Goal: Task Accomplishment & Management: Manage account settings

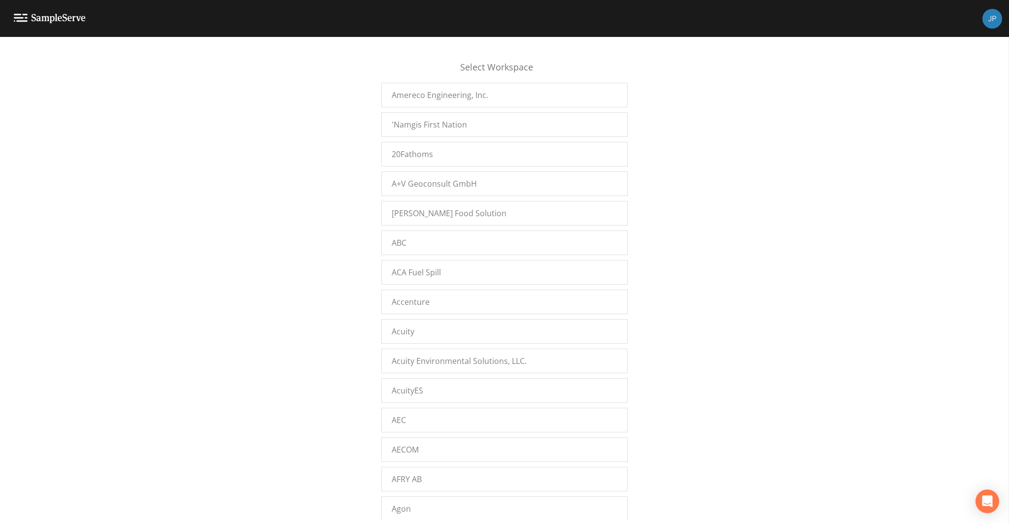
click at [357, 247] on div "Select Workspace Amereco Engineering, Inc. 'Namgis First Nation 20Fathoms A+V G…" at bounding box center [504, 283] width 1009 height 474
click at [358, 244] on div "Select Workspace Amereco Engineering, Inc. 'Namgis First Nation 20Fathoms A+V G…" at bounding box center [504, 283] width 1009 height 474
click at [770, 115] on div "Select Workspace Amereco Engineering, Inc. 'Namgis First Nation 20Fathoms A+V G…" at bounding box center [504, 283] width 1009 height 474
click at [794, 157] on div "Select Workspace Amereco Engineering, Inc. 'Namgis First Nation 20Fathoms A+V G…" at bounding box center [504, 283] width 1009 height 474
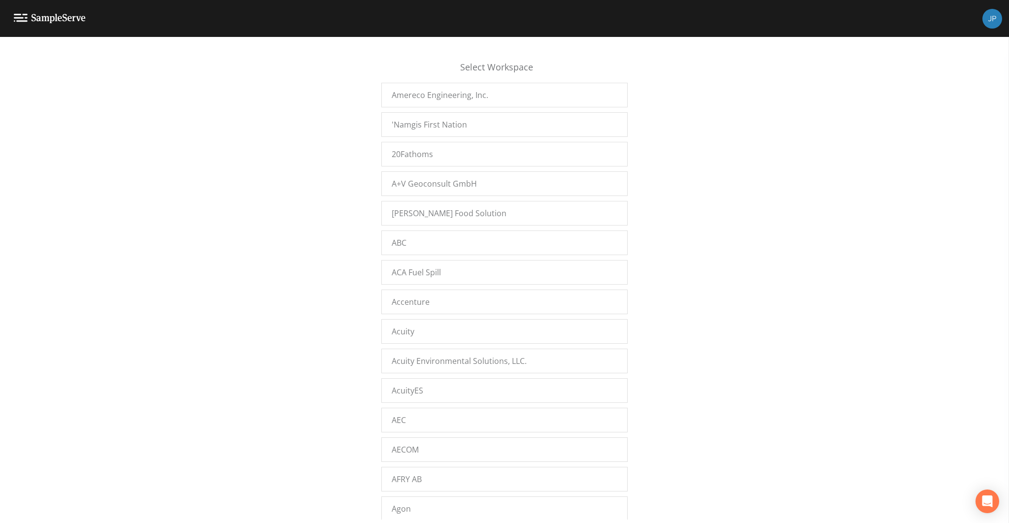
click at [800, 160] on div "Select Workspace Amereco Engineering, Inc. 'Namgis First Nation 20Fathoms A+V G…" at bounding box center [504, 283] width 1009 height 474
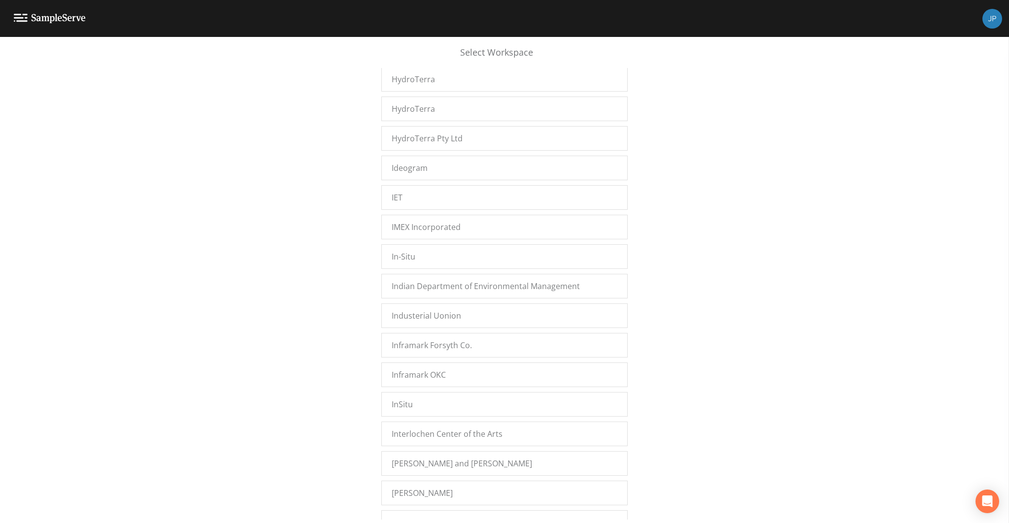
scroll to position [10585, 0]
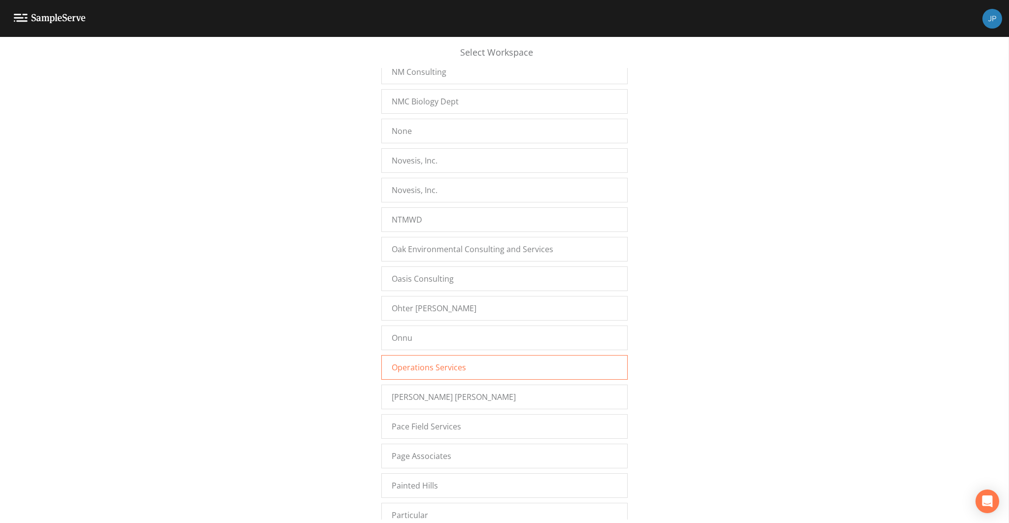
click at [525, 355] on div "Operations Services" at bounding box center [504, 367] width 246 height 25
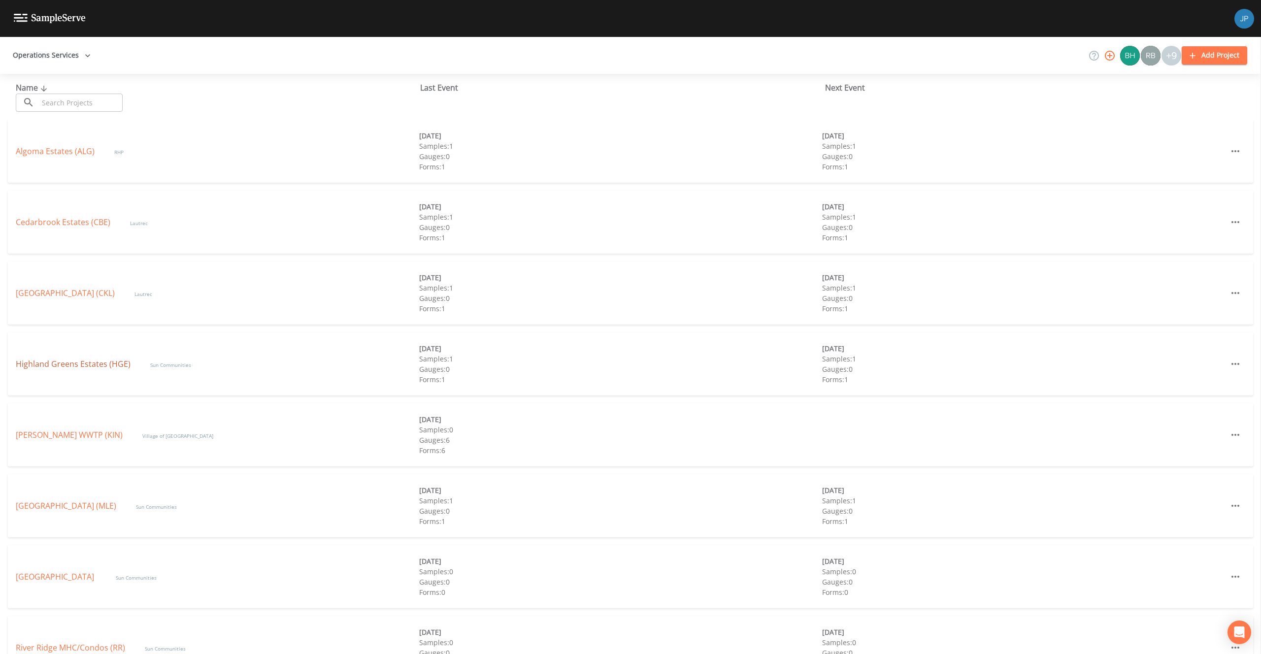
click at [117, 359] on link "Highland Greens Estates (HGE)" at bounding box center [73, 364] width 115 height 11
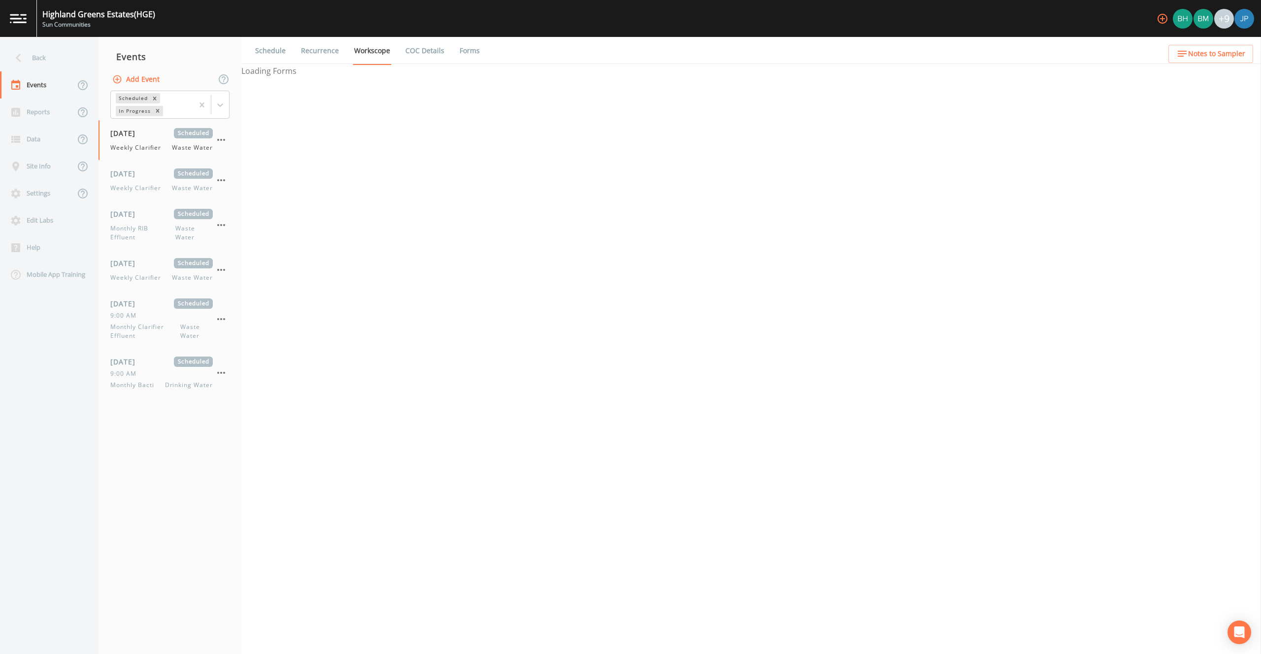
select select "092b3f94-5697-4c94-9891-da161916fdbb"
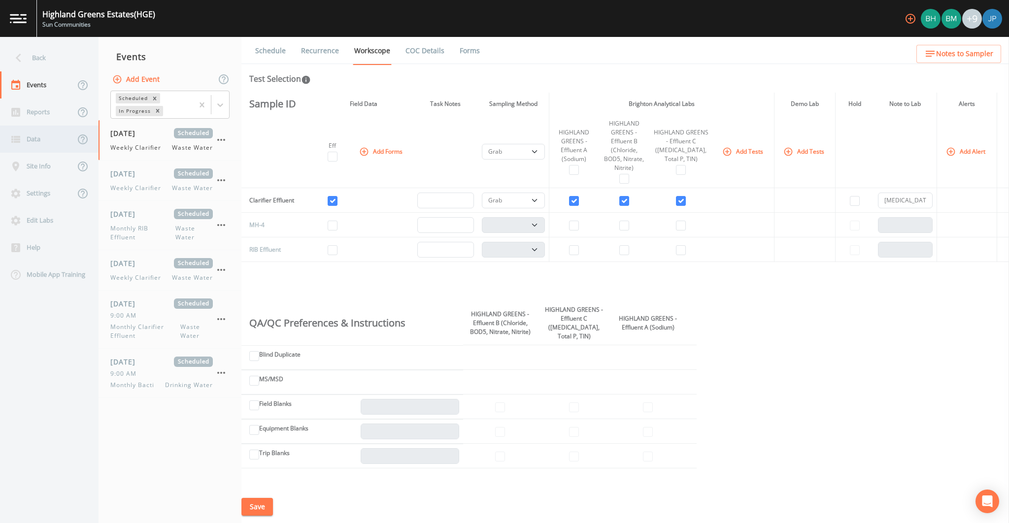
click at [50, 130] on div "Data" at bounding box center [37, 139] width 75 height 27
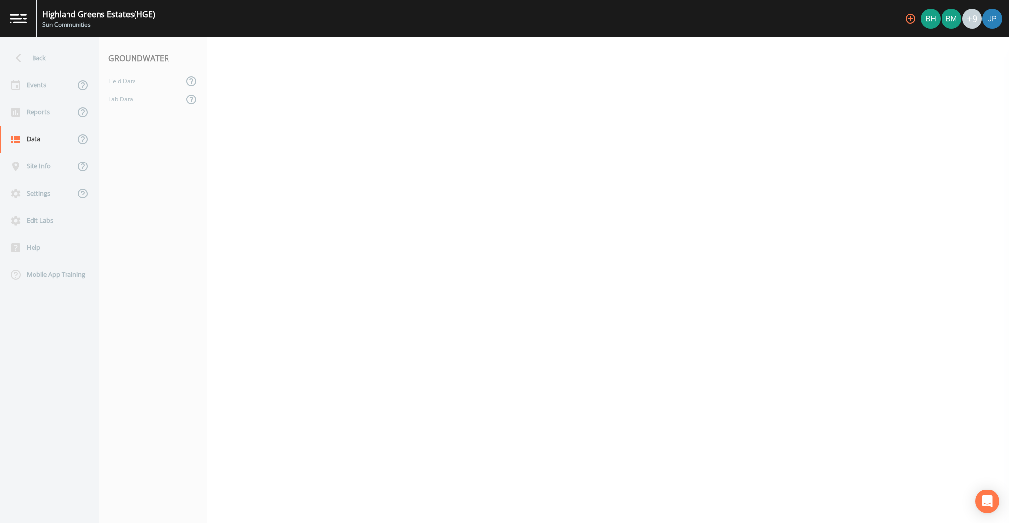
click at [316, 27] on div "Highland Greens Estates (HGE) Sun Communities +9" at bounding box center [504, 18] width 1009 height 37
click at [63, 62] on div "Back" at bounding box center [44, 57] width 89 height 27
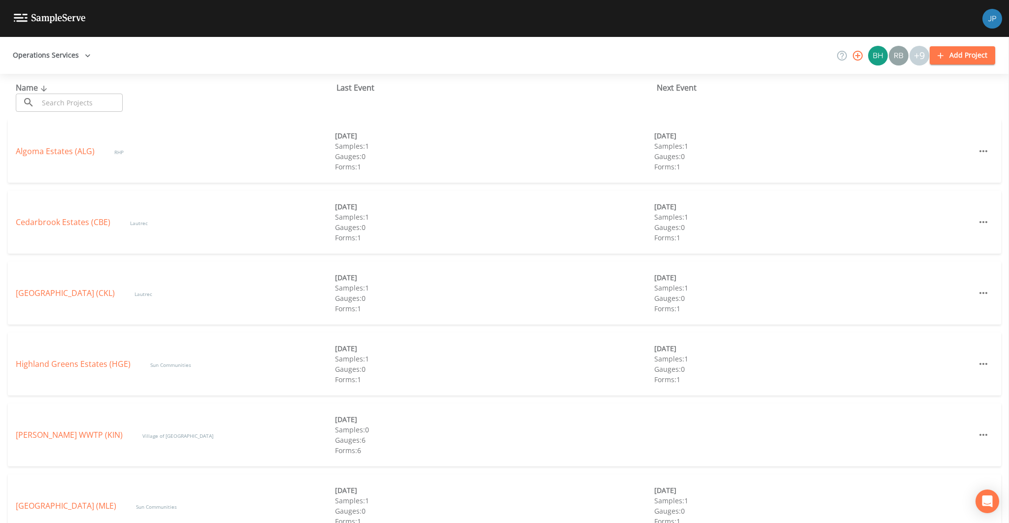
click at [64, 52] on button "Operations Services" at bounding box center [52, 55] width 86 height 18
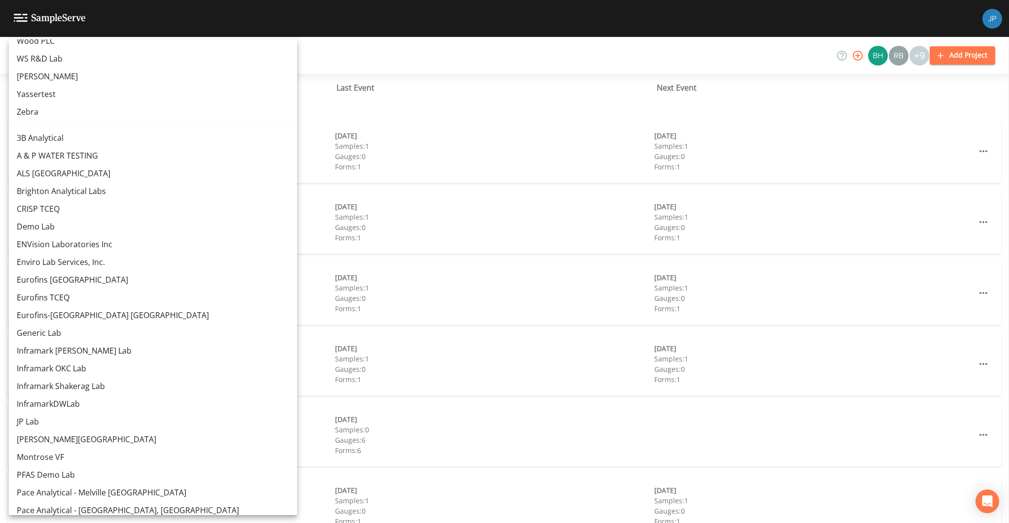
scroll to position [9839, 0]
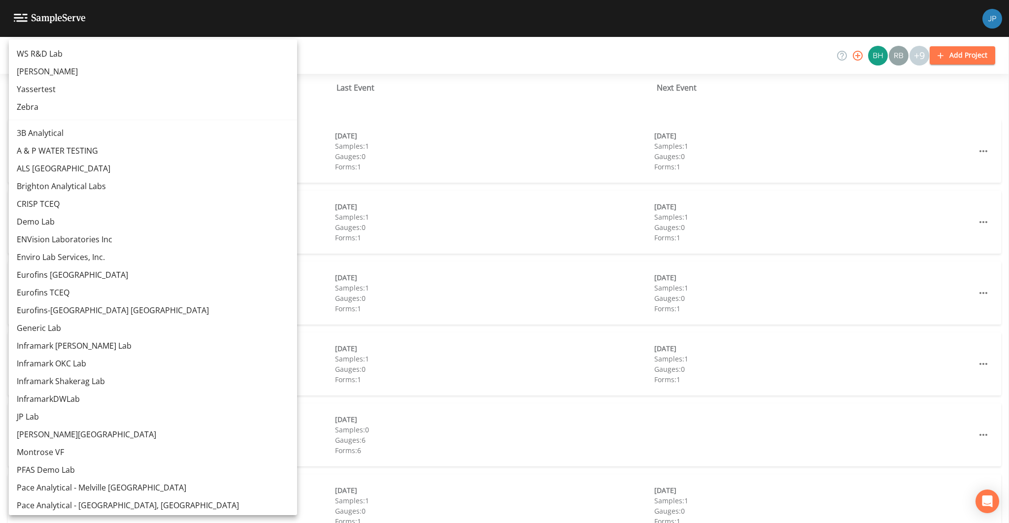
click at [86, 414] on link "JP Lab" at bounding box center [153, 417] width 288 height 18
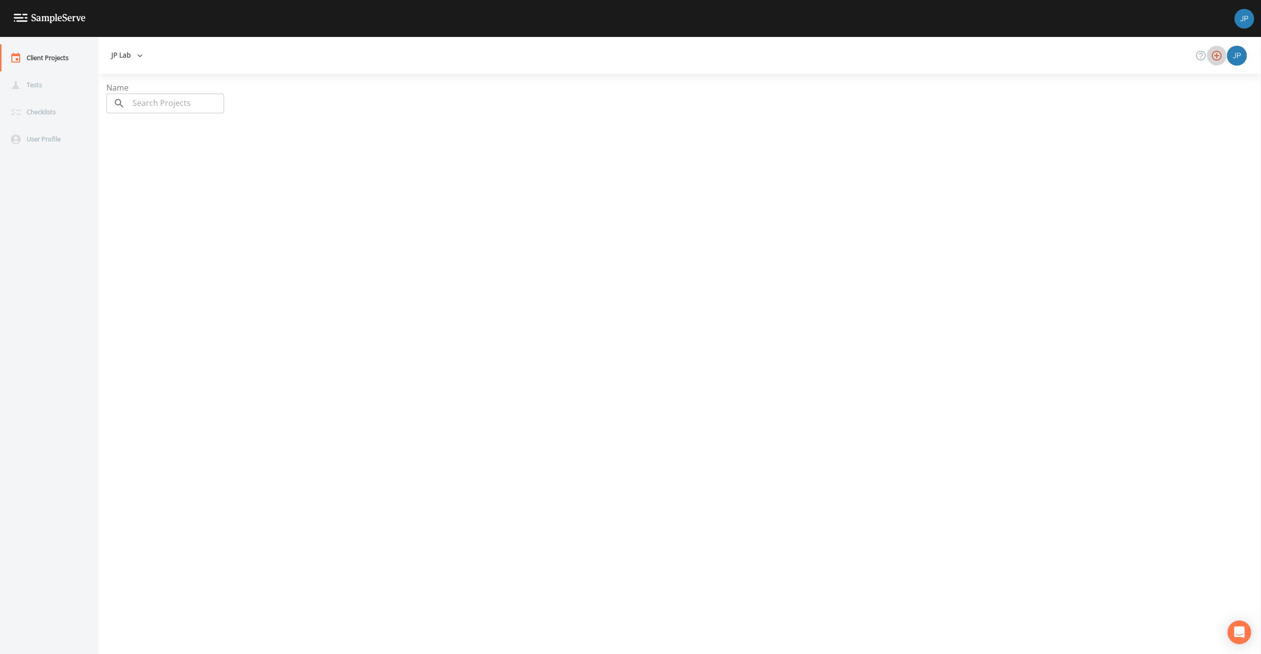
click at [1219, 59] on icon "button" at bounding box center [1217, 56] width 10 height 10
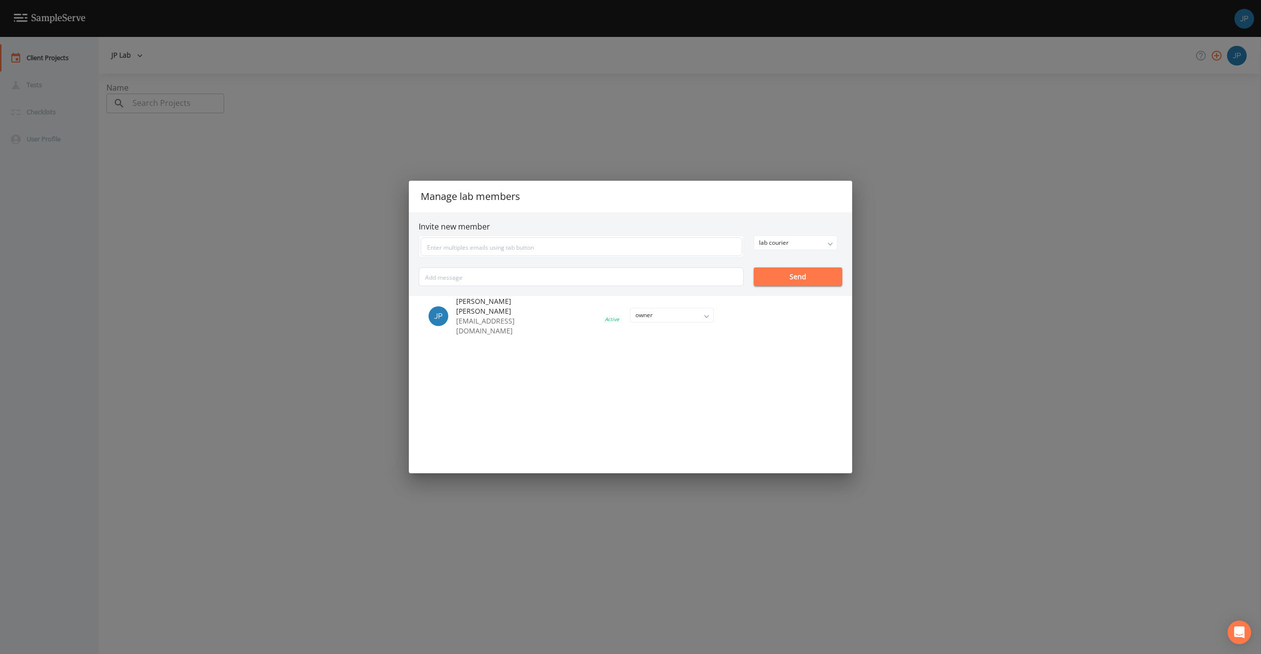
click at [916, 258] on div "Manage lab members Invite new member lab courier owner admin lab manager [MEDIC…" at bounding box center [630, 327] width 1261 height 654
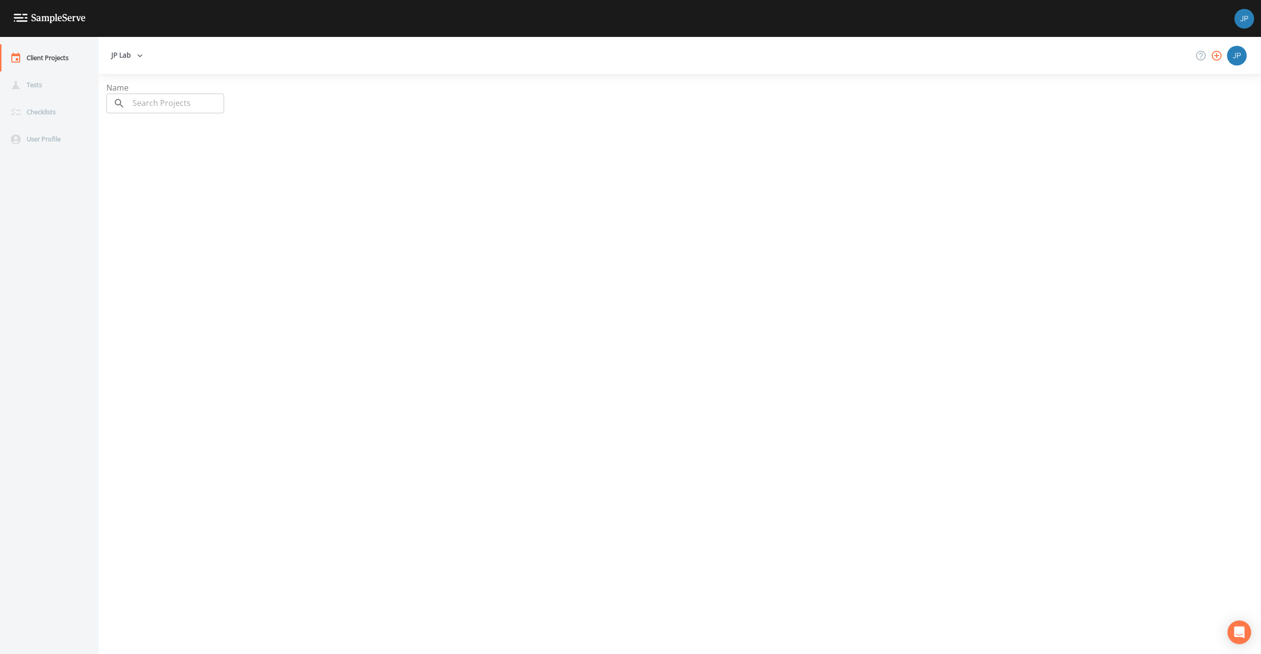
click at [118, 51] on button "JP Lab" at bounding box center [126, 55] width 39 height 18
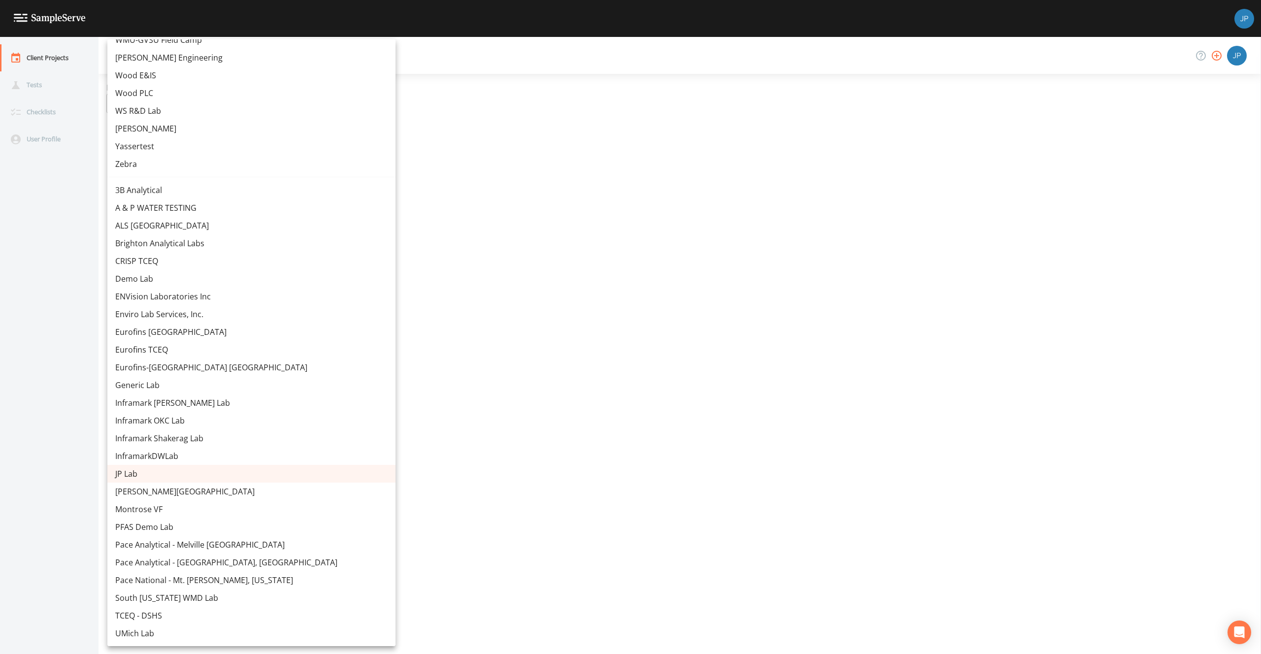
scroll to position [4426, 0]
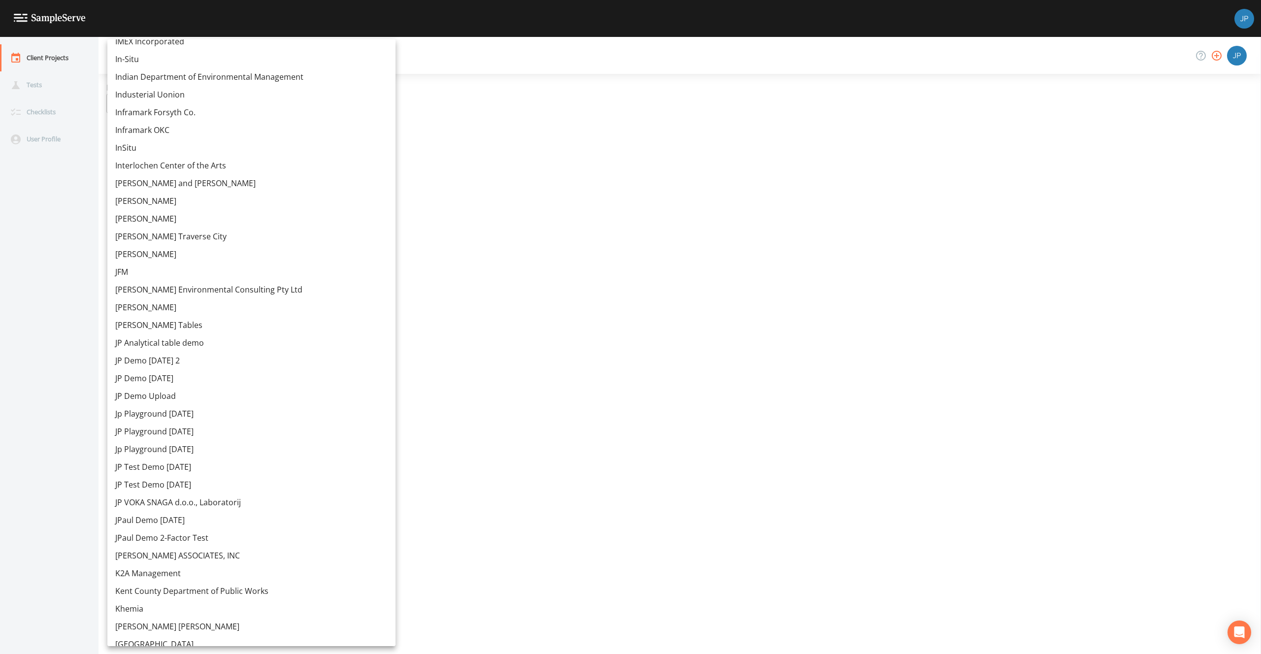
click at [179, 362] on link "JP Demo 12/7/2022 2" at bounding box center [251, 361] width 288 height 18
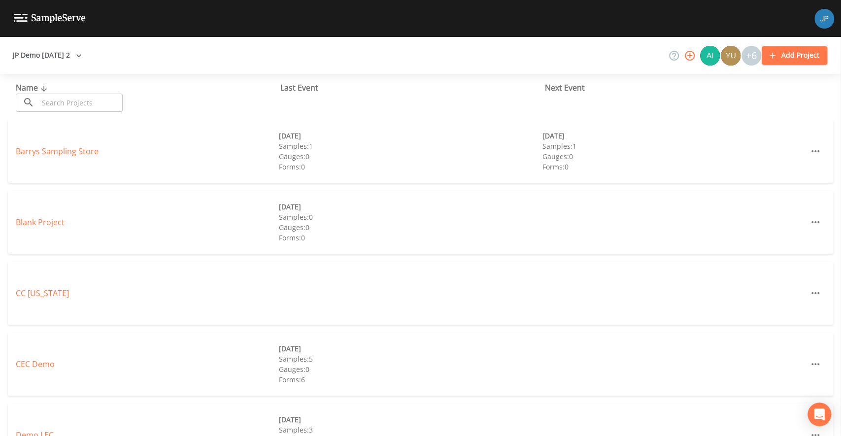
click at [801, 55] on button "Add Project" at bounding box center [794, 55] width 66 height 18
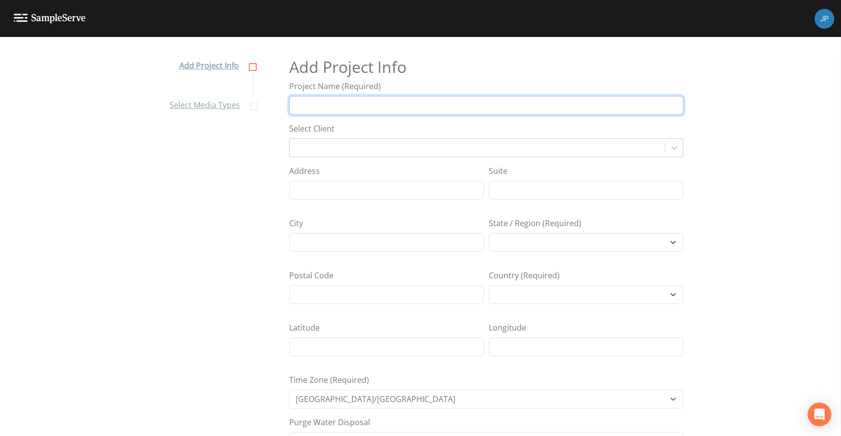
click at [301, 102] on input "Project Name (Required)" at bounding box center [486, 105] width 394 height 19
type input "c"
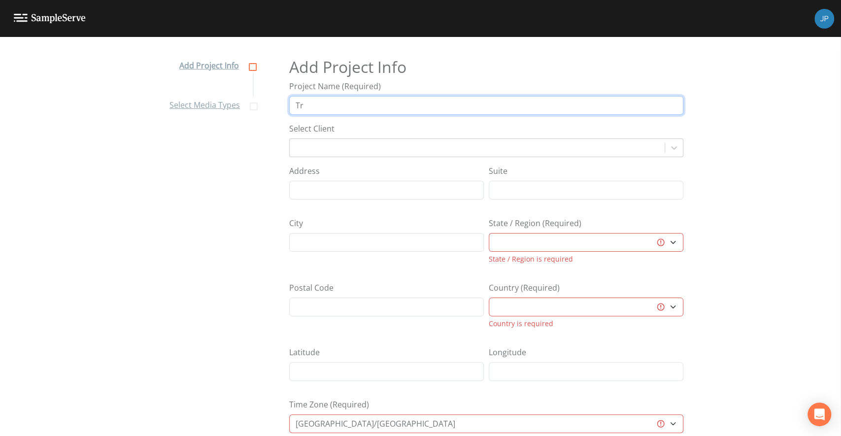
type input "T"
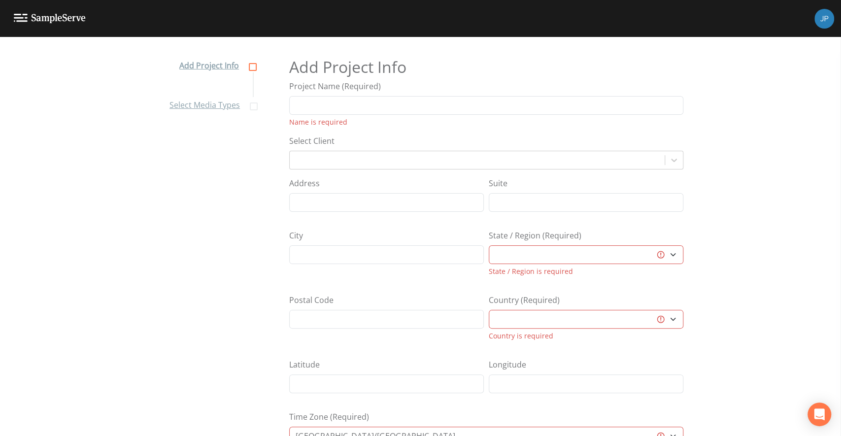
drag, startPoint x: 69, startPoint y: 93, endPoint x: 34, endPoint y: 40, distance: 62.6
click at [69, 92] on div "Add Project Info Select Media Types Add Project Info Project Name (Required) Na…" at bounding box center [420, 245] width 841 height 399
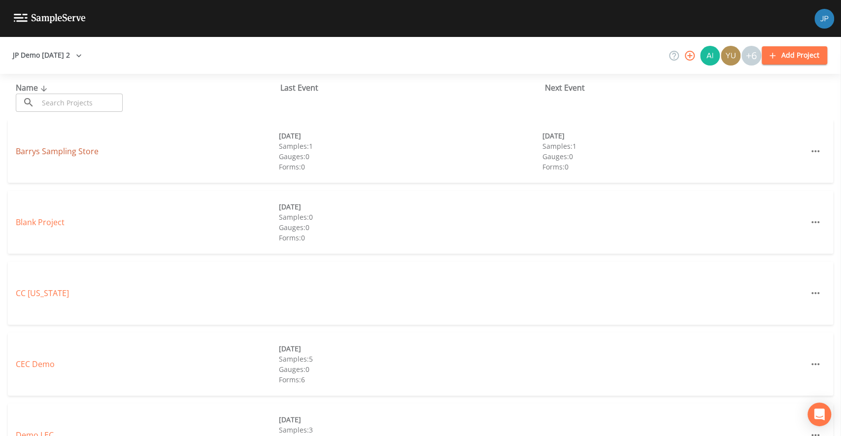
click at [72, 151] on link "Barrys Sampling Store" at bounding box center [57, 151] width 83 height 11
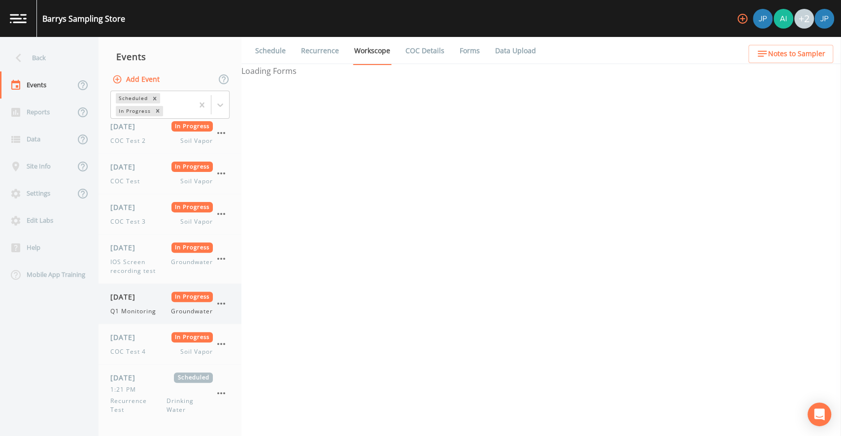
select select "81f74fd7-e6e8-40d9-9112-20912b776671"
select select "bd59903d-d878-48f2-a48b-25dbed2cbb1f"
select select "81f74fd7-e6e8-40d9-9112-20912b776671"
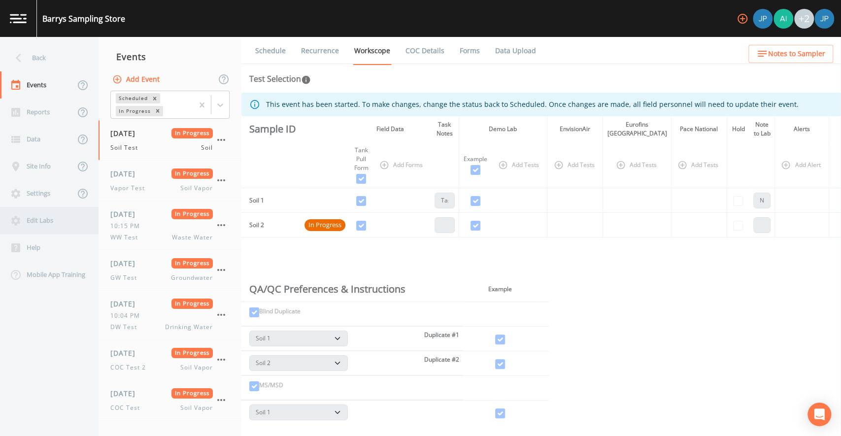
click at [32, 223] on div "Edit Labs" at bounding box center [44, 220] width 89 height 27
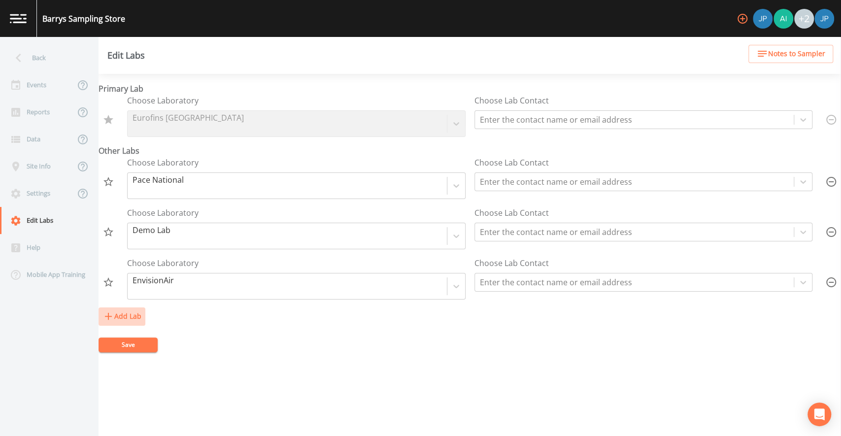
click at [126, 307] on button "Add Lab" at bounding box center [122, 316] width 47 height 18
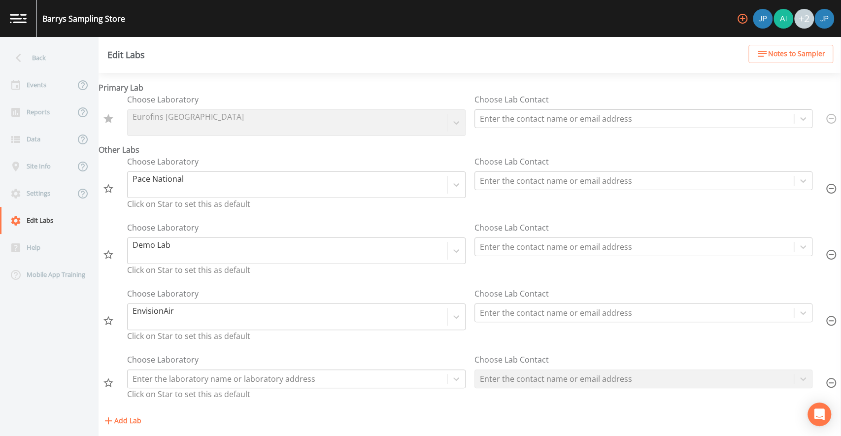
scroll to position [19, 0]
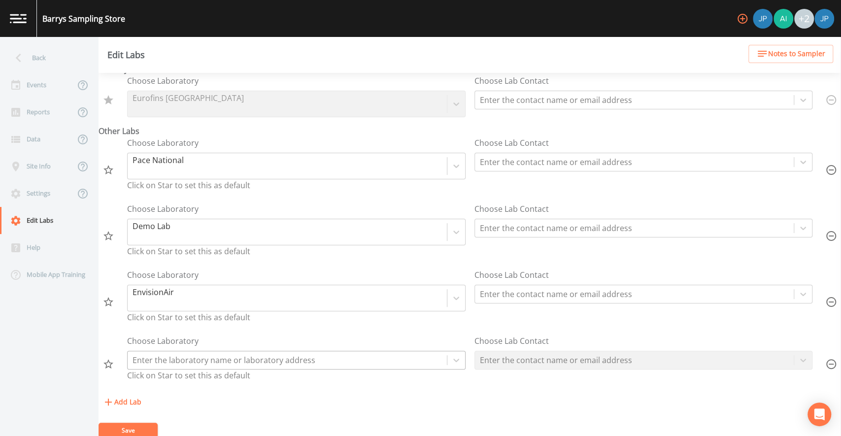
click at [228, 356] on div at bounding box center [286, 360] width 309 height 14
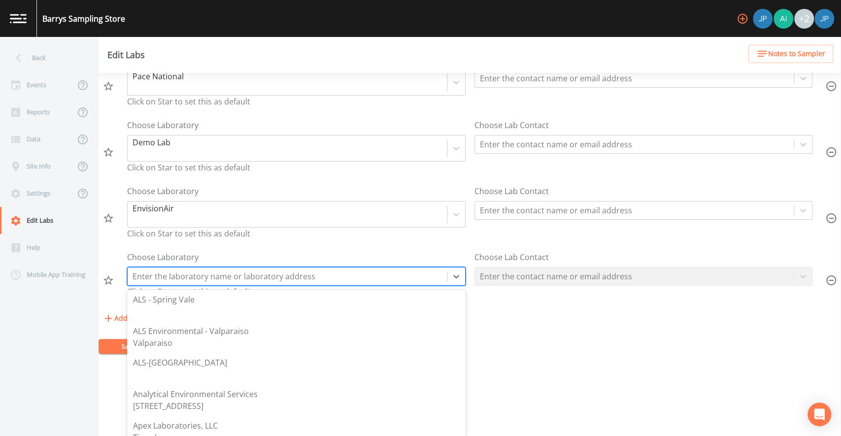
scroll to position [0, 0]
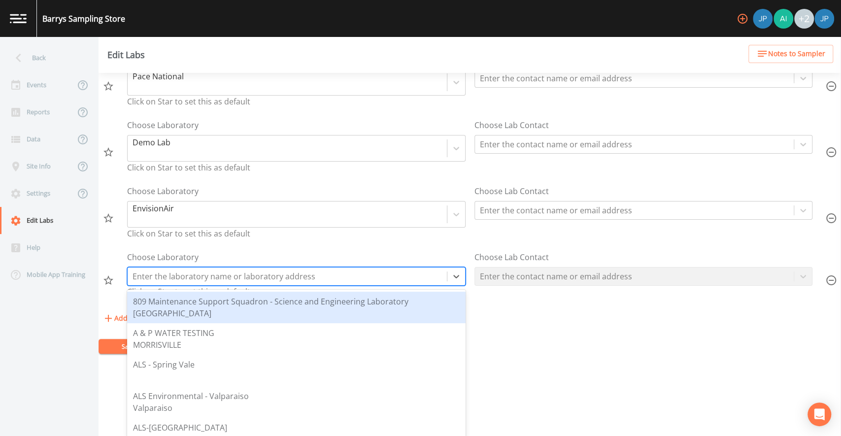
click at [262, 272] on div "Primary Lab Choose Laboratory Eurofins Pittsburgh Choose Lab Contact Enter the …" at bounding box center [470, 153] width 742 height 348
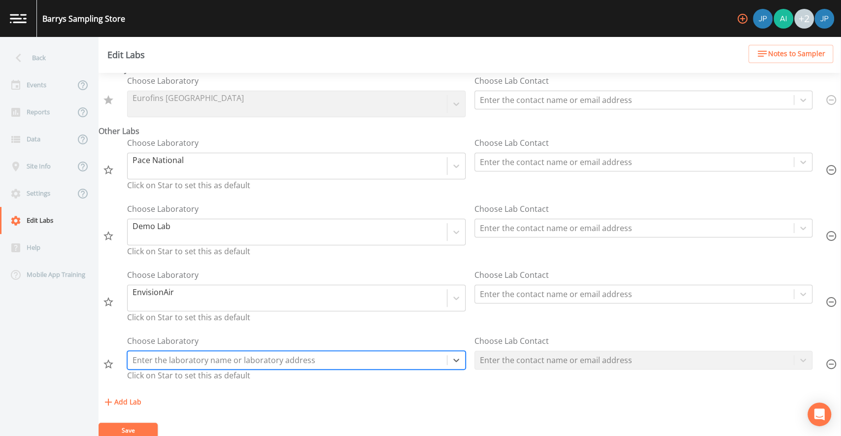
click at [303, 323] on div "Choose Laboratory EnvisionAir Click on Star to set this as default" at bounding box center [296, 298] width 338 height 58
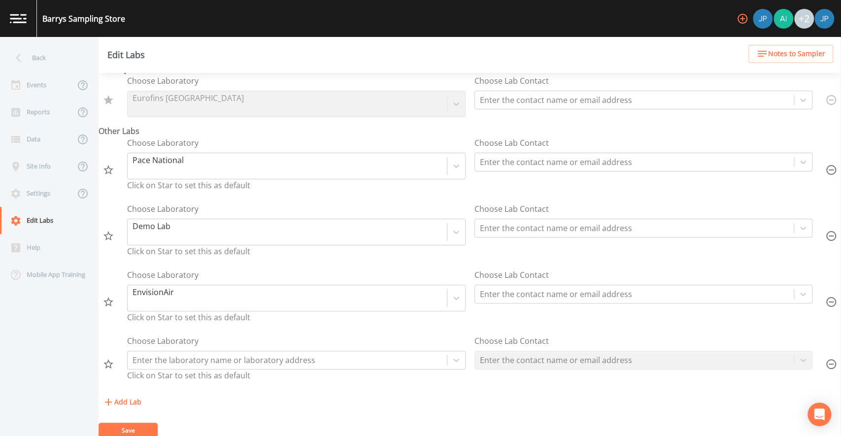
click at [465, 328] on div "Choose Laboratory EnvisionAir Click on Star to set this as default Choose Lab C…" at bounding box center [470, 302] width 742 height 66
click at [237, 361] on div at bounding box center [286, 360] width 309 height 14
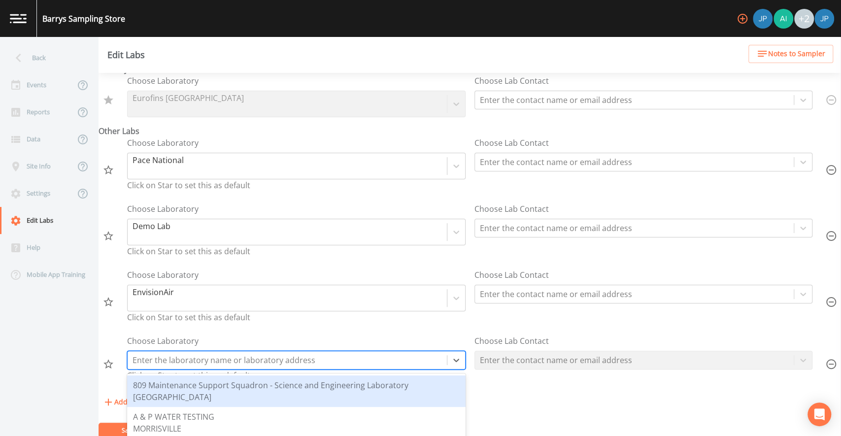
scroll to position [32, 0]
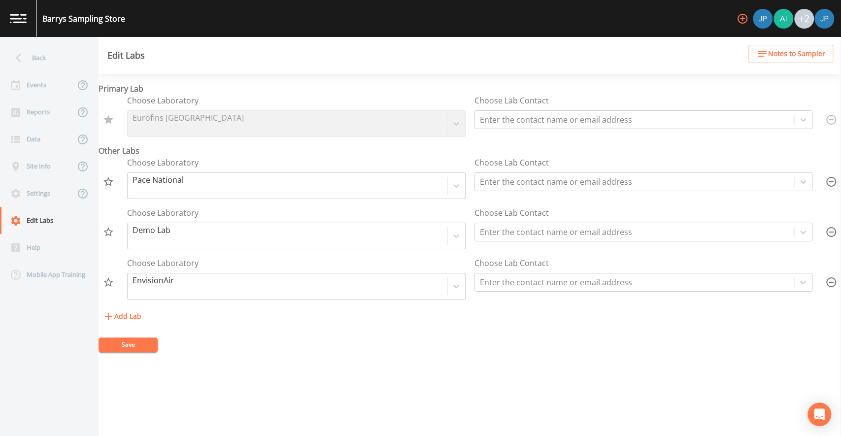
click at [117, 319] on button "Add Lab" at bounding box center [122, 316] width 47 height 18
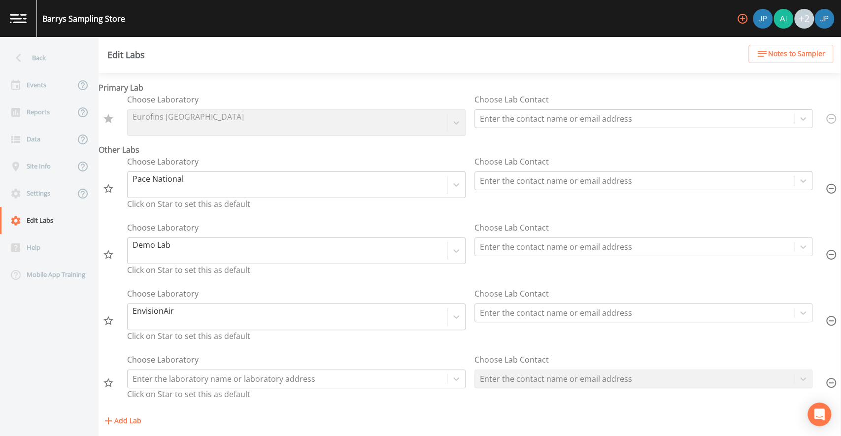
scroll to position [19, 0]
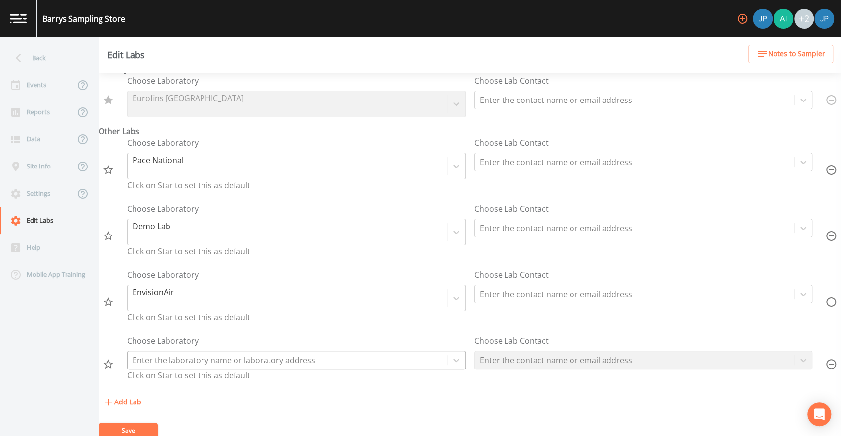
click at [248, 362] on div at bounding box center [286, 360] width 309 height 14
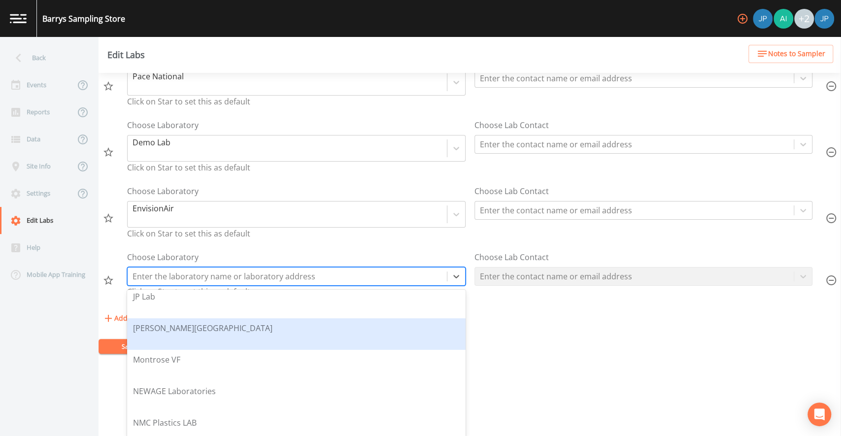
scroll to position [1005, 0]
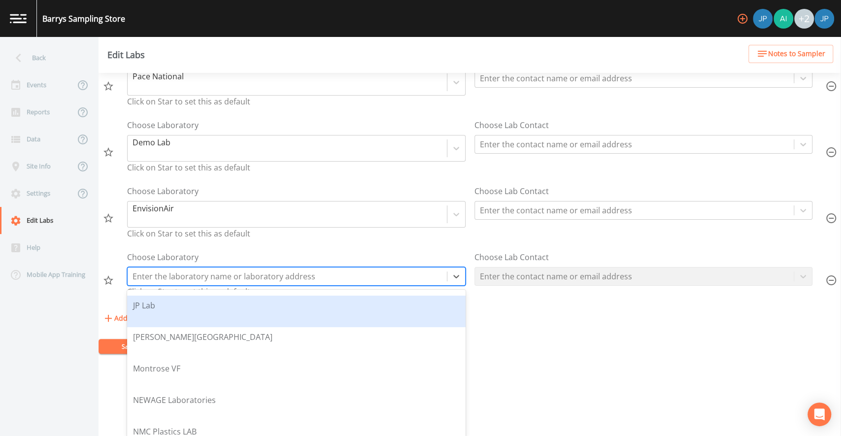
click at [204, 310] on div "JP Lab" at bounding box center [296, 311] width 327 height 24
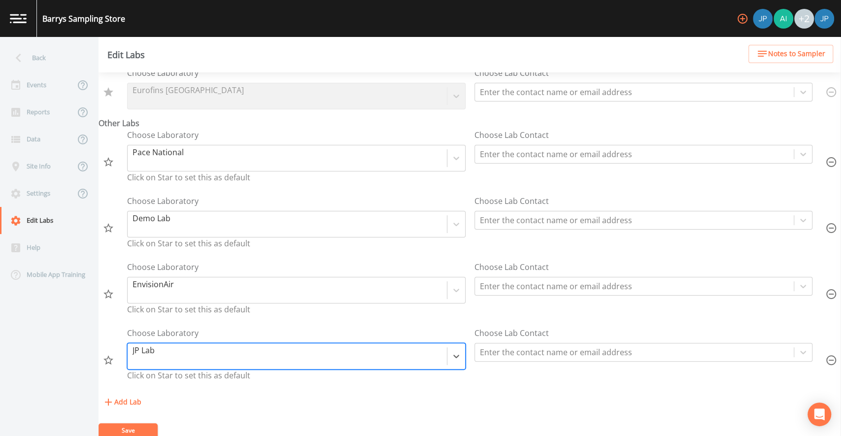
click at [214, 396] on div "Add Lab" at bounding box center [470, 402] width 742 height 18
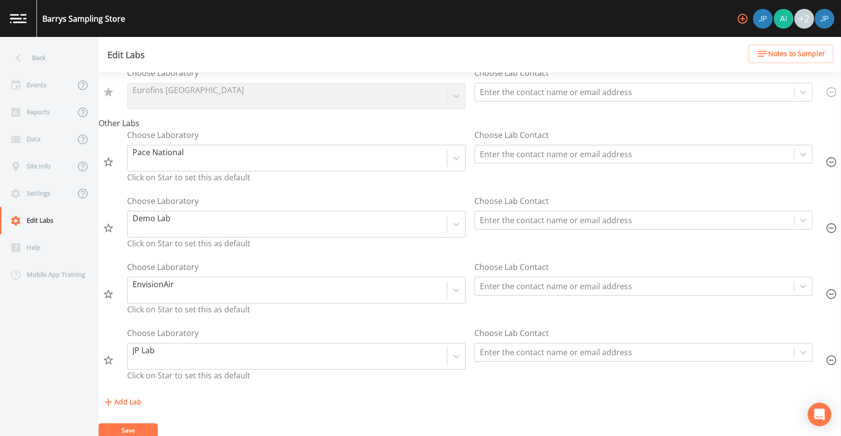
click at [129, 427] on button "Save" at bounding box center [128, 430] width 59 height 15
click at [338, 130] on div "Choose Laboratory Pace National Click on Star to set this as default" at bounding box center [296, 158] width 338 height 58
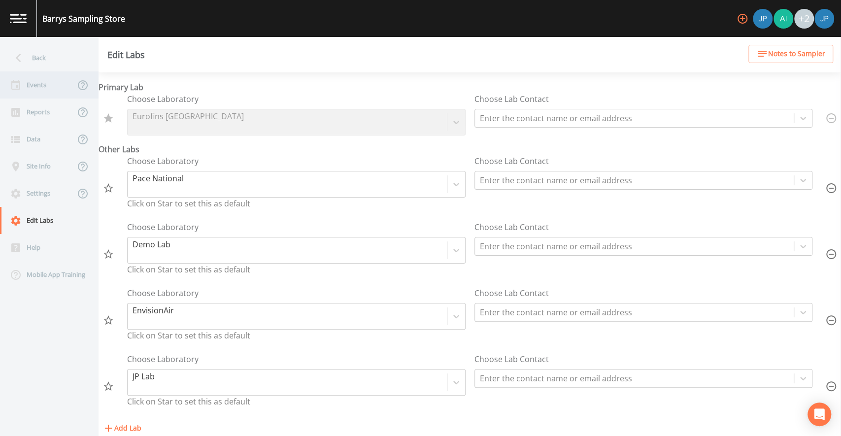
click at [53, 92] on div "Events" at bounding box center [37, 84] width 75 height 27
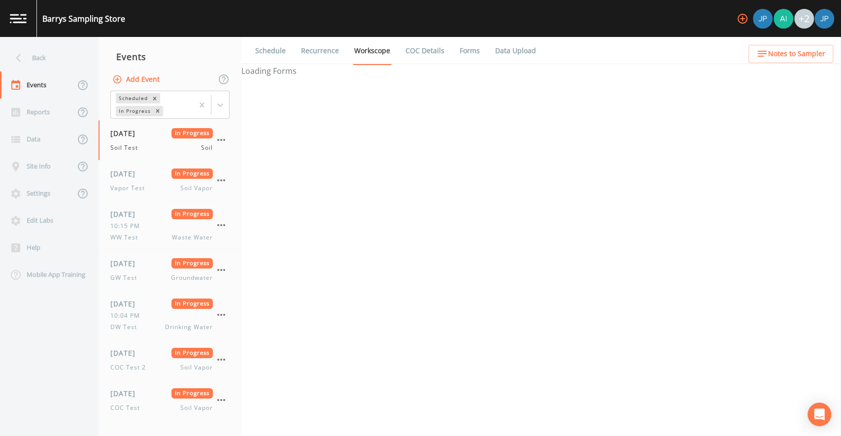
select select "81f74fd7-e6e8-40d9-9112-20912b776671"
select select "bd59903d-d878-48f2-a48b-25dbed2cbb1f"
select select "81f74fd7-e6e8-40d9-9112-20912b776671"
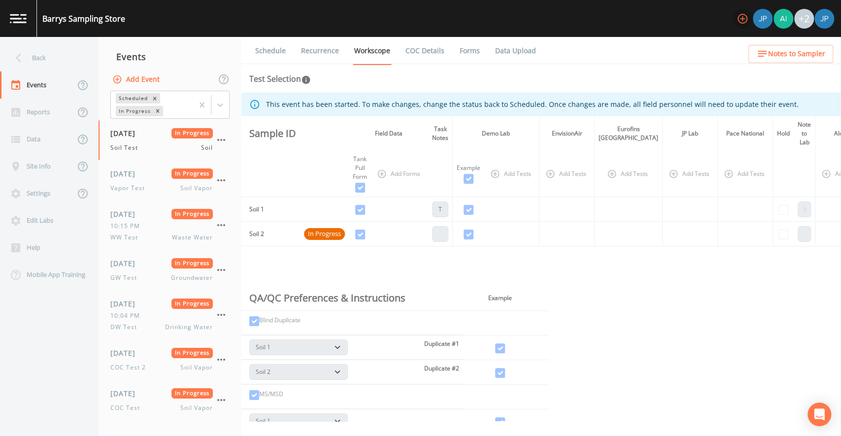
click at [737, 19] on icon "button" at bounding box center [742, 19] width 12 height 12
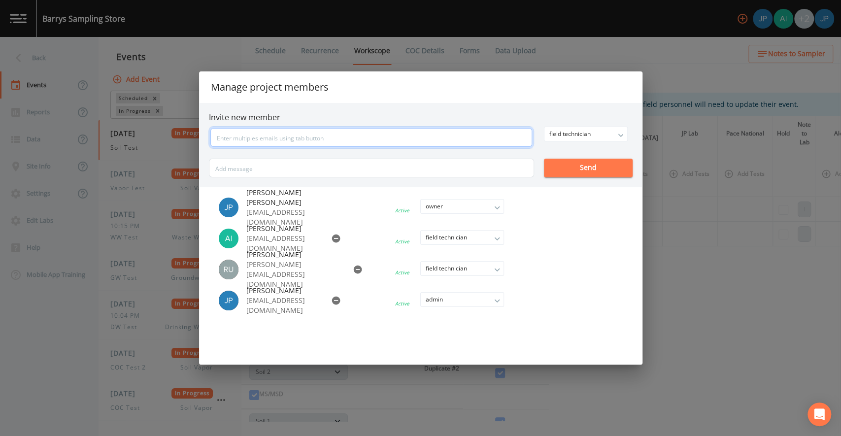
click at [309, 136] on input "text" at bounding box center [371, 137] width 322 height 19
click at [482, 274] on li at bounding box center [433, 270] width 185 height 22
click at [479, 272] on li at bounding box center [433, 270] width 185 height 22
click at [479, 270] on li at bounding box center [433, 270] width 185 height 22
click at [490, 268] on li at bounding box center [433, 270] width 185 height 22
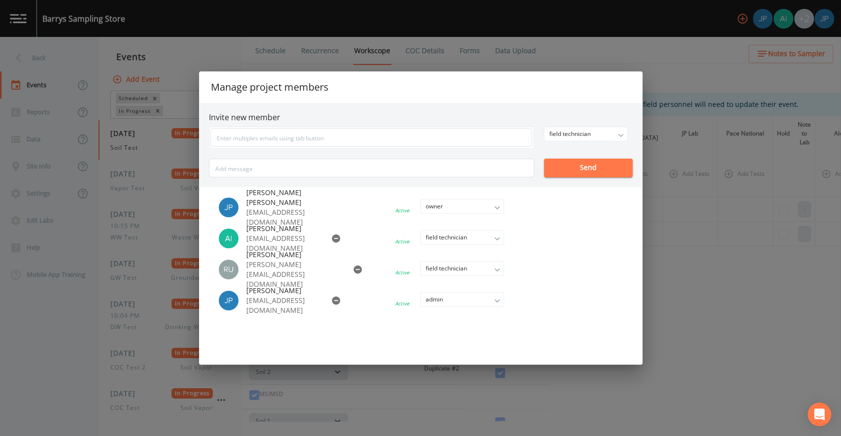
click at [495, 268] on li at bounding box center [433, 270] width 185 height 22
click at [499, 267] on li at bounding box center [433, 270] width 185 height 22
click at [701, 272] on div "Manage project members Invite new member field technician owner admin field tec…" at bounding box center [420, 218] width 841 height 436
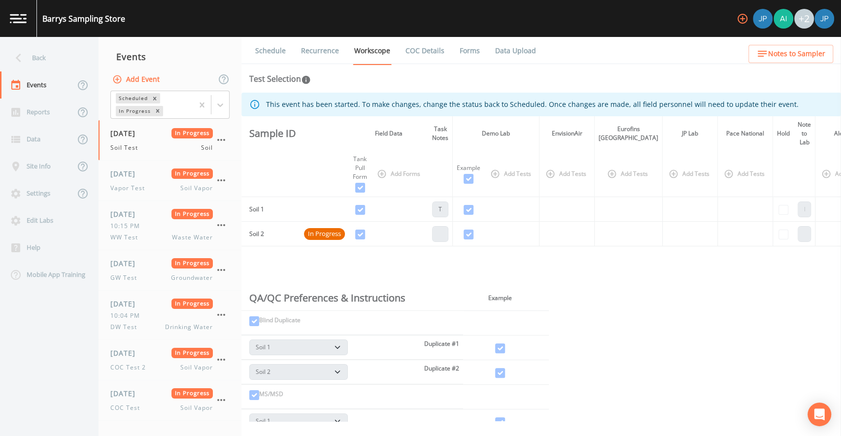
click at [123, 82] on button "Add Event" at bounding box center [136, 79] width 53 height 18
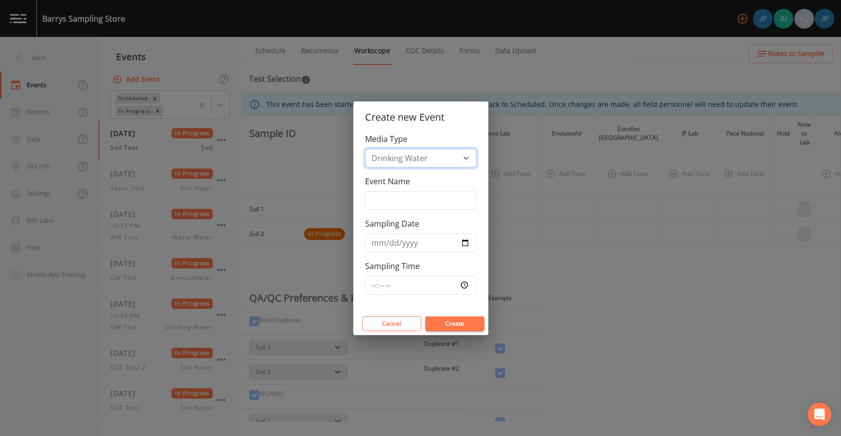
click at [448, 160] on select "Drinking Water Groundwater Soil Soil Vapor Waste Water" at bounding box center [420, 158] width 111 height 19
select select "ground_water"
click at [365, 167] on select "Drinking Water Groundwater Soil Soil Vapor Waste Water" at bounding box center [420, 158] width 111 height 19
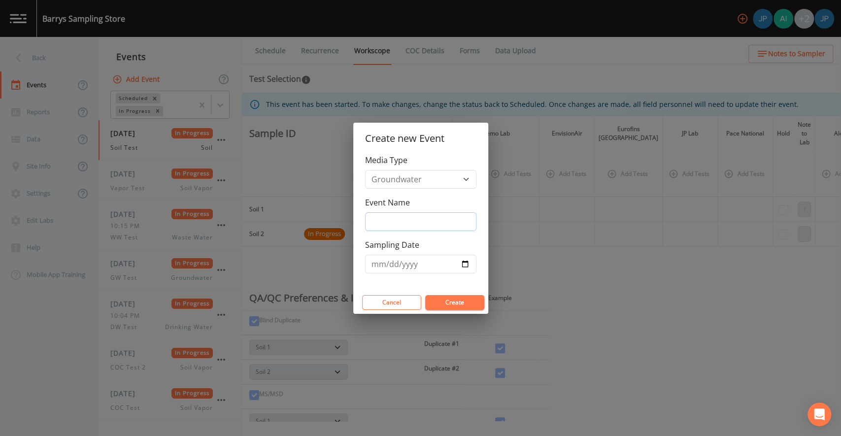
click at [416, 221] on input "Event Name" at bounding box center [420, 221] width 111 height 19
type input "test"
click at [466, 263] on input "Sampling Date" at bounding box center [420, 264] width 111 height 19
type input "[DATE]"
click at [459, 299] on button "Create" at bounding box center [454, 302] width 59 height 15
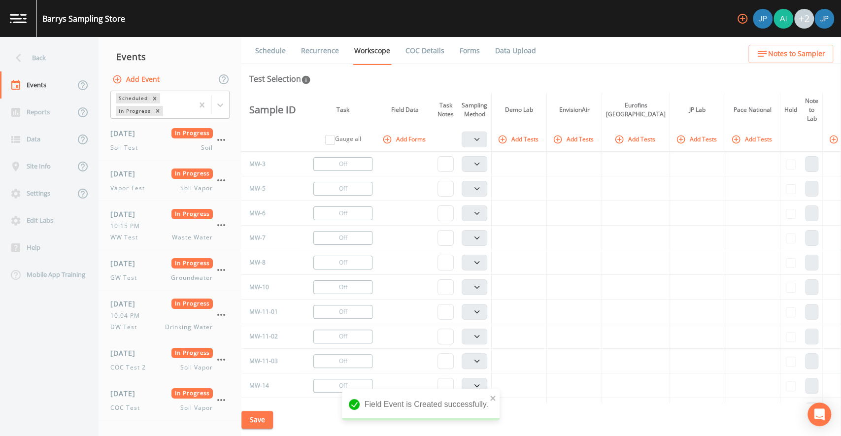
click at [680, 137] on button "Add Tests" at bounding box center [697, 139] width 47 height 16
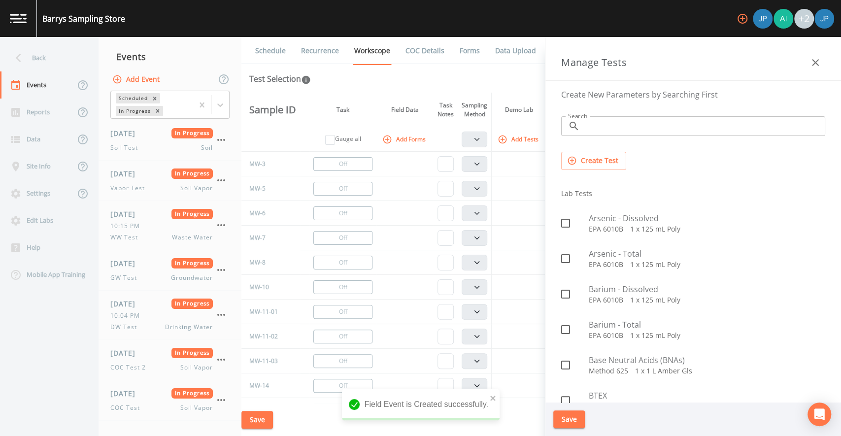
click at [558, 217] on input "checkbox" at bounding box center [560, 218] width 10 height 10
checkbox input "true"
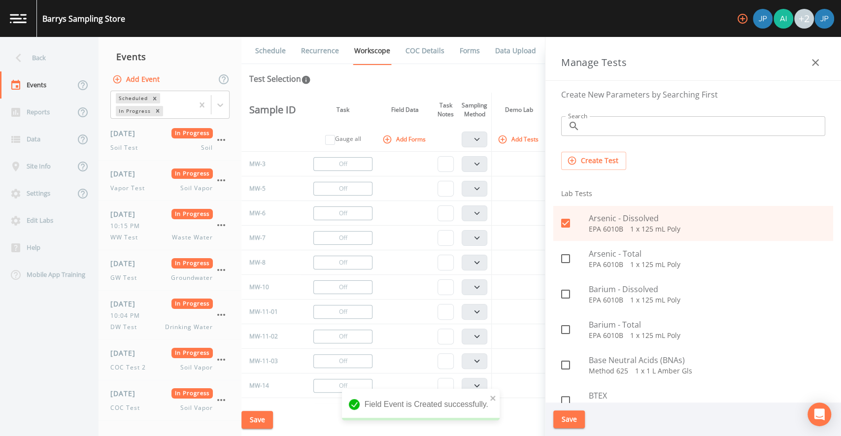
click at [566, 260] on icon at bounding box center [566, 259] width 12 height 12
checkbox input "true"
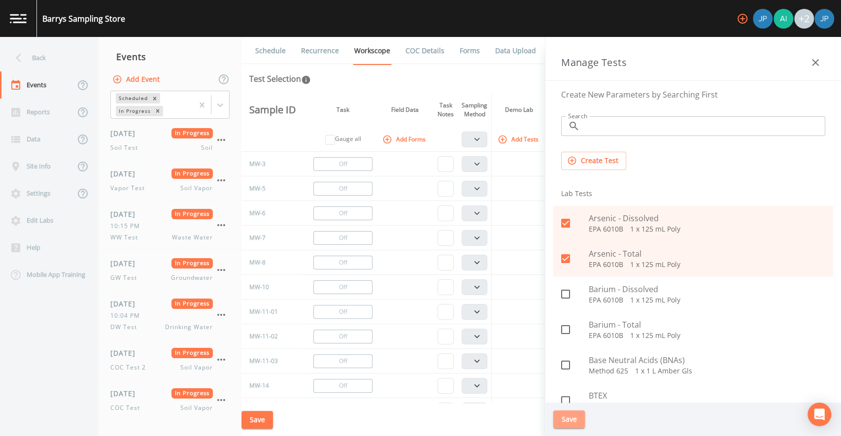
click at [575, 418] on button "Save" at bounding box center [569, 419] width 32 height 18
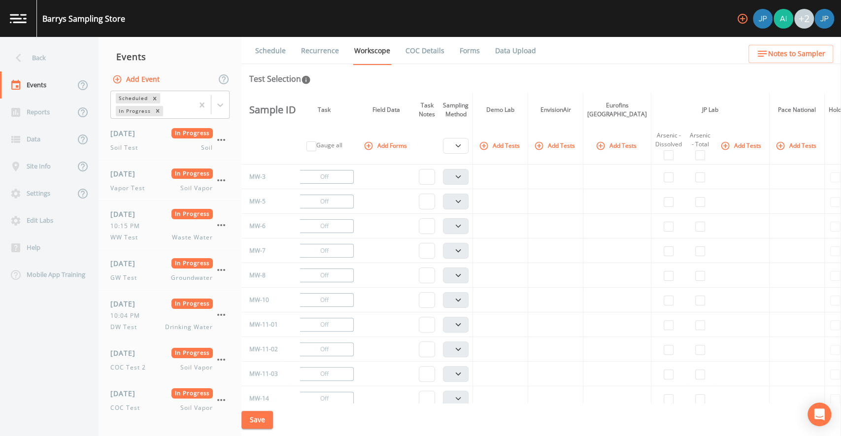
scroll to position [0, 35]
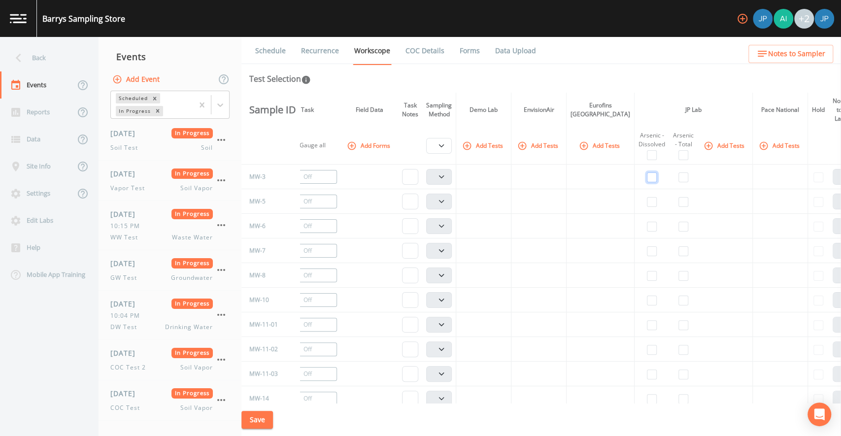
click at [647, 180] on input "checkbox" at bounding box center [652, 177] width 10 height 10
checkbox input "true"
select select "132d7689-3bb8-465b-98a9-744e7d509d8d"
drag, startPoint x: 643, startPoint y: 202, endPoint x: 648, endPoint y: 202, distance: 5.4
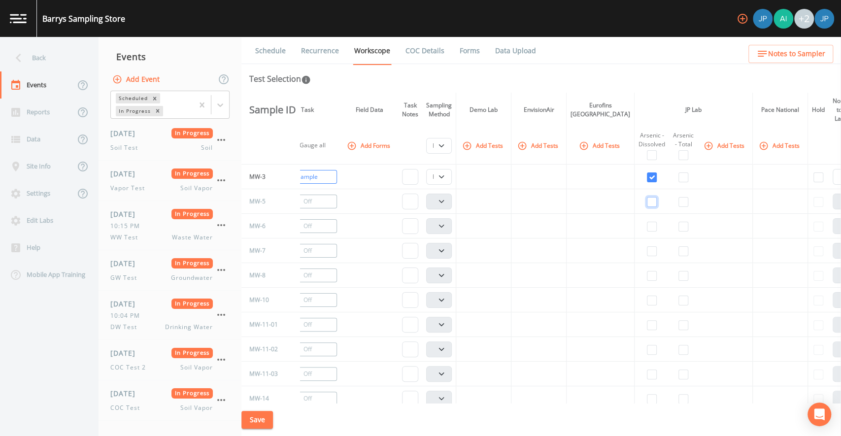
click at [647, 202] on input "checkbox" at bounding box center [652, 202] width 10 height 10
checkbox input "true"
select select "132d7689-3bb8-465b-98a9-744e7d509d8d"
click at [669, 202] on td at bounding box center [683, 201] width 29 height 25
click at [678, 181] on input "checkbox" at bounding box center [683, 177] width 10 height 10
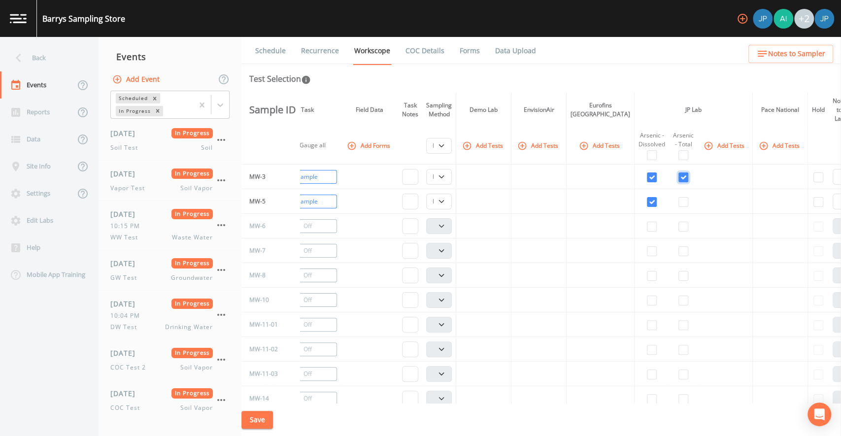
checkbox input "true"
click at [678, 204] on input "checkbox" at bounding box center [683, 202] width 10 height 10
checkbox input "true"
click at [260, 419] on button "Save" at bounding box center [257, 420] width 32 height 18
click at [271, 44] on link "Schedule" at bounding box center [270, 51] width 33 height 28
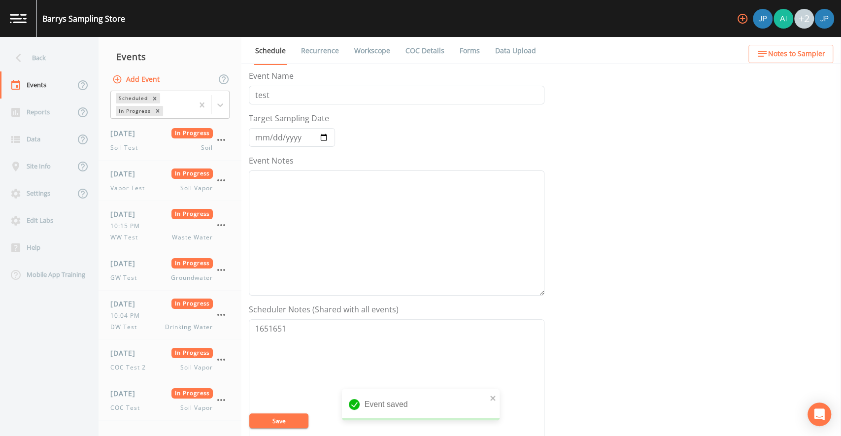
scroll to position [215, 0]
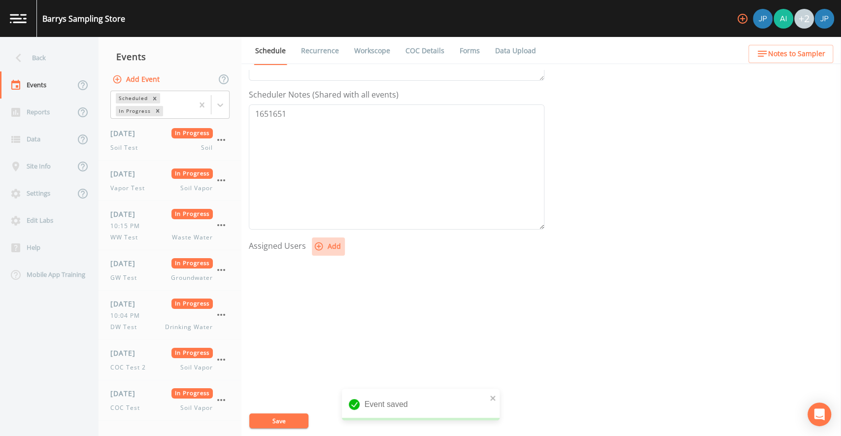
click at [333, 246] on button "Add" at bounding box center [328, 246] width 33 height 18
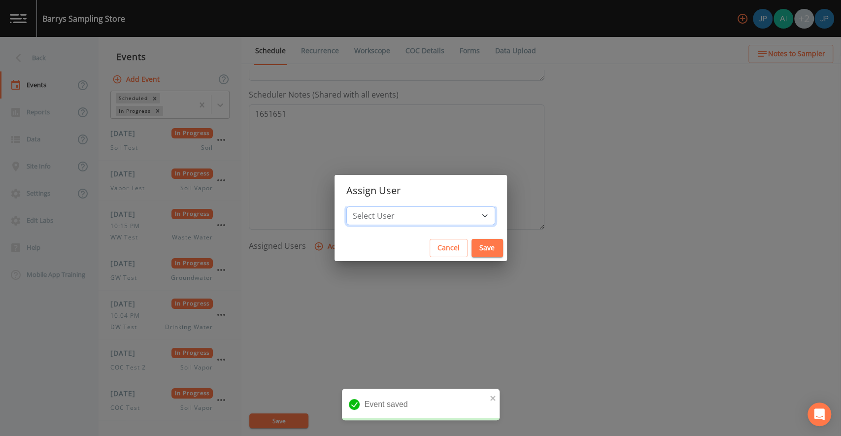
click at [415, 218] on select "Select User [PERSON_NAME] [PERSON_NAME] [PERSON_NAME] [PERSON_NAME] [PERSON_NAM…" at bounding box center [420, 215] width 149 height 19
select select "c3994787-746f-45c8-916e-ec7a28dd24f5"
click at [377, 206] on select "Select User [PERSON_NAME] [PERSON_NAME] [PERSON_NAME] [PERSON_NAME] [PERSON_NAM…" at bounding box center [420, 215] width 149 height 19
click at [471, 251] on button "Save" at bounding box center [487, 248] width 32 height 18
select select
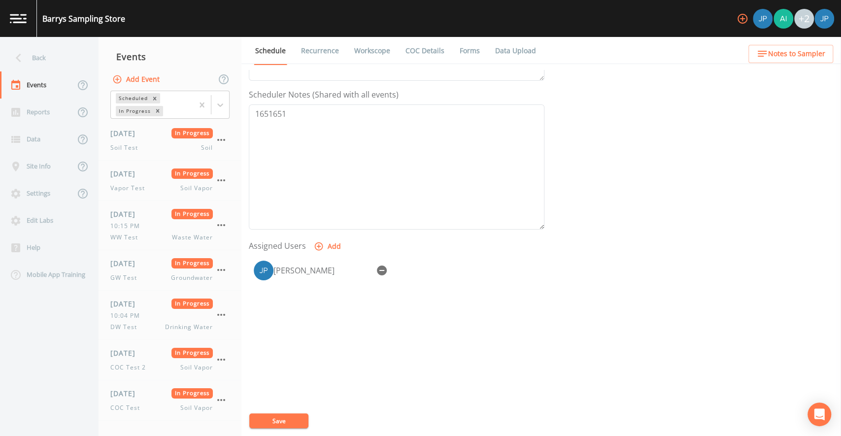
click at [384, 302] on div "[PERSON_NAME]" at bounding box center [397, 307] width 296 height 103
click at [285, 417] on button "Save" at bounding box center [278, 420] width 59 height 15
click at [749, 12] on button "button" at bounding box center [742, 19] width 20 height 20
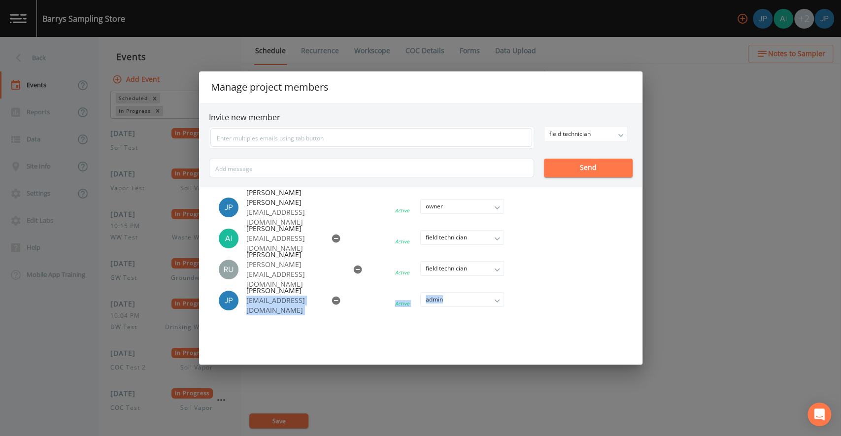
drag, startPoint x: 246, startPoint y: 306, endPoint x: 350, endPoint y: 307, distance: 103.9
click at [350, 307] on li "[PERSON_NAME] [EMAIL_ADDRESS][DOMAIN_NAME] Active admin owner admin field techn…" at bounding box center [371, 301] width 325 height 30
click at [394, 338] on ul "[PERSON_NAME] Paul [EMAIL_ADDRESS][DOMAIN_NAME] Active owner owner admin field …" at bounding box center [420, 275] width 443 height 177
click at [680, 160] on div "Manage project members Invite new member field technician owner admin field tec…" at bounding box center [420, 218] width 841 height 436
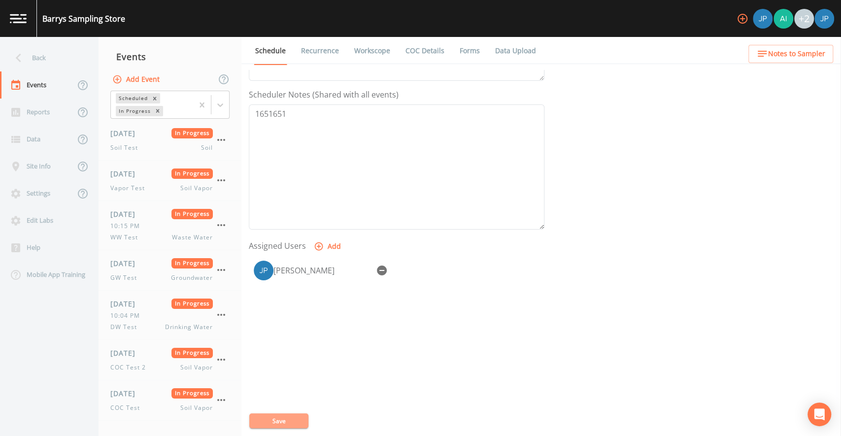
click at [304, 416] on button "Save" at bounding box center [278, 420] width 59 height 15
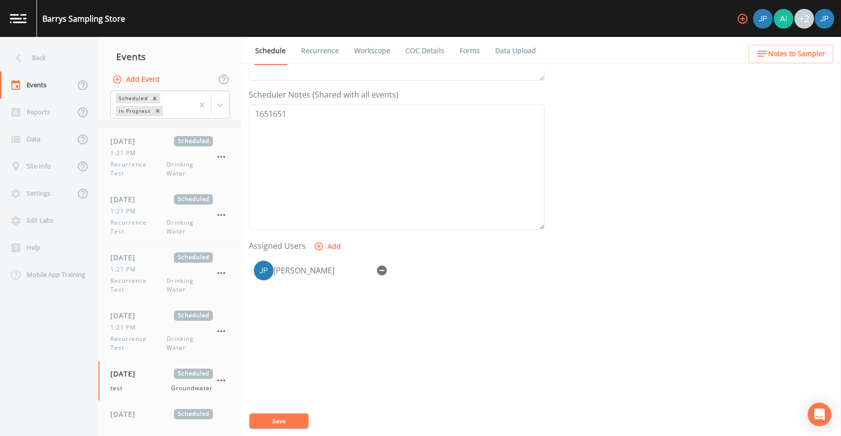
scroll to position [582, 0]
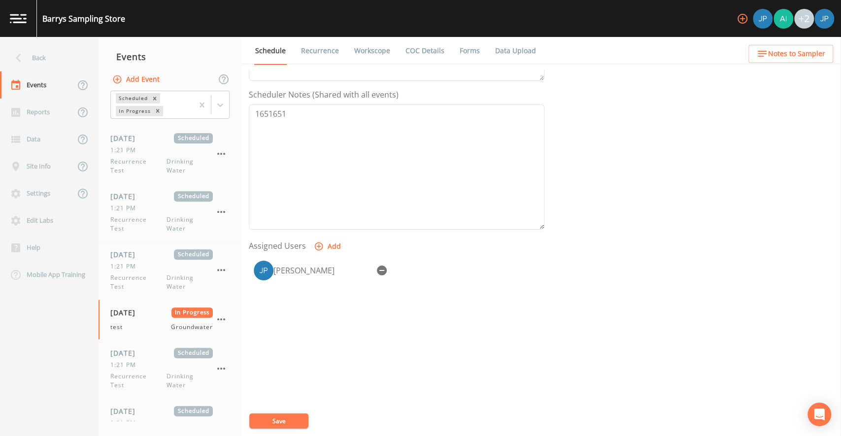
click at [742, 16] on icon "button" at bounding box center [742, 19] width 10 height 10
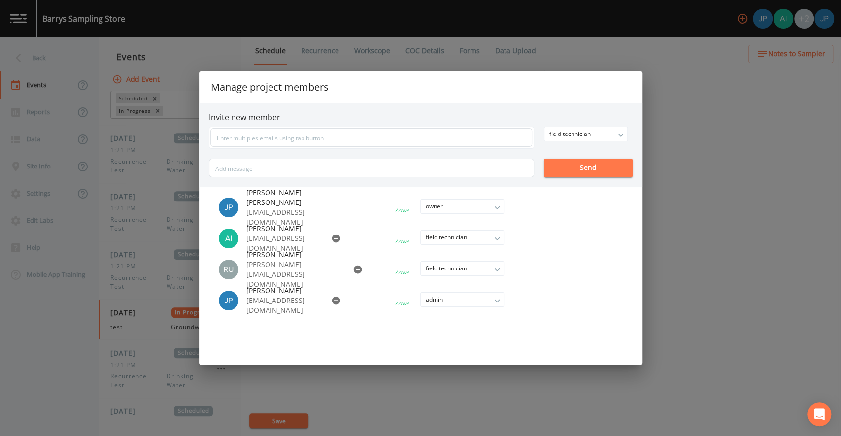
drag, startPoint x: 246, startPoint y: 272, endPoint x: 311, endPoint y: 276, distance: 65.6
click at [311, 276] on li "Russell Schindler [EMAIL_ADDRESS][DOMAIN_NAME] Active field technician owner ad…" at bounding box center [371, 270] width 325 height 30
click at [670, 129] on div "Manage project members Invite new member field technician owner admin field tec…" at bounding box center [420, 218] width 841 height 436
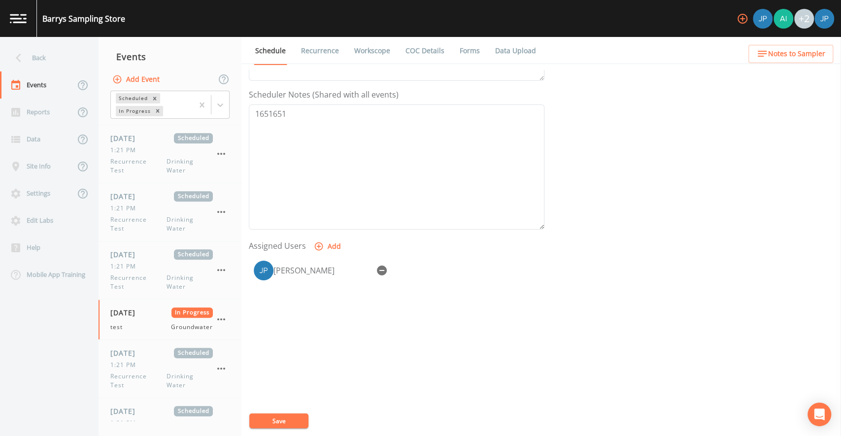
click at [331, 243] on button "Add" at bounding box center [328, 246] width 33 height 18
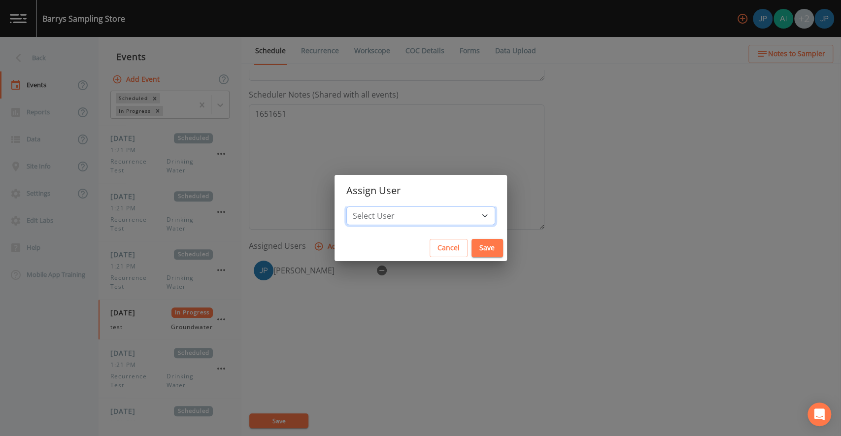
click at [410, 224] on select "Select User [PERSON_NAME] [PERSON_NAME] [PERSON_NAME] [PERSON_NAME]" at bounding box center [420, 215] width 149 height 19
click at [448, 216] on select "Select User [PERSON_NAME] [PERSON_NAME] [PERSON_NAME] [PERSON_NAME]" at bounding box center [420, 215] width 149 height 19
select select "fa140067-6148-40d8-a0b7-6fd84e0230a8"
click at [377, 206] on select "Select User [PERSON_NAME] [PERSON_NAME] [PERSON_NAME] [PERSON_NAME]" at bounding box center [420, 215] width 149 height 19
click at [471, 252] on button "Save" at bounding box center [487, 248] width 32 height 18
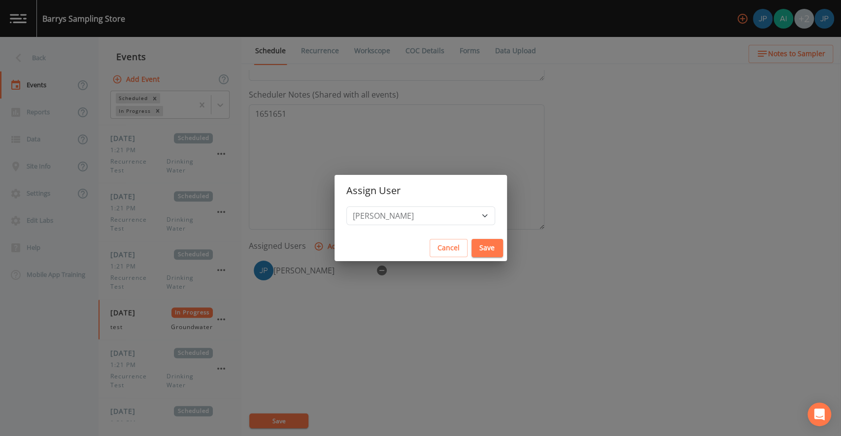
select select
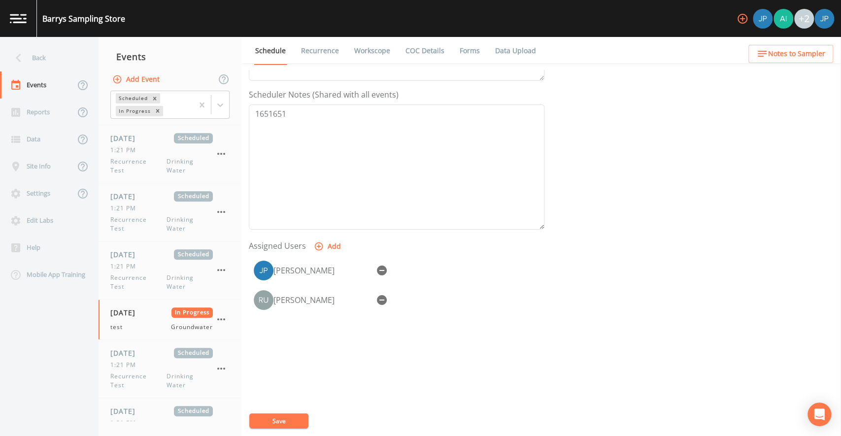
click at [305, 421] on button "Save" at bounding box center [278, 420] width 59 height 15
click at [365, 53] on link "Workscope" at bounding box center [372, 51] width 39 height 28
select select "132d7689-3bb8-465b-98a9-744e7d509d8d"
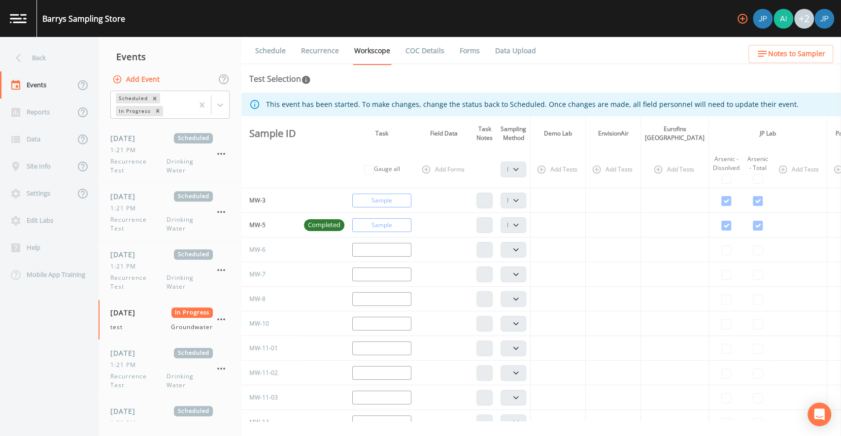
click at [503, 50] on link "Data Upload" at bounding box center [516, 51] width 44 height 28
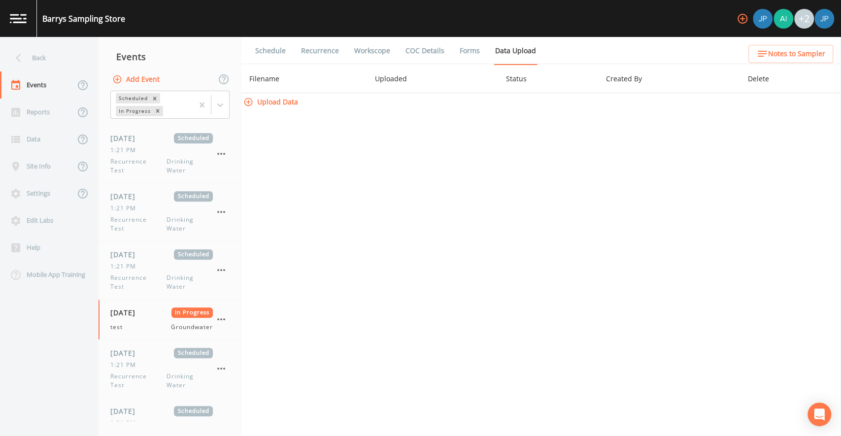
click at [462, 52] on link "Forms" at bounding box center [469, 51] width 23 height 28
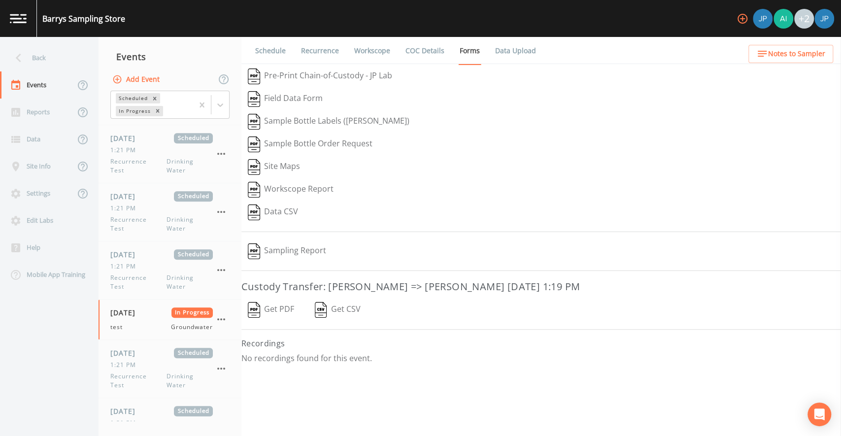
click at [278, 301] on button "Get PDF" at bounding box center [270, 309] width 59 height 23
click at [278, 310] on button "Get PDF" at bounding box center [270, 309] width 59 height 23
click at [134, 267] on span "1:21 PM" at bounding box center [126, 266] width 32 height 9
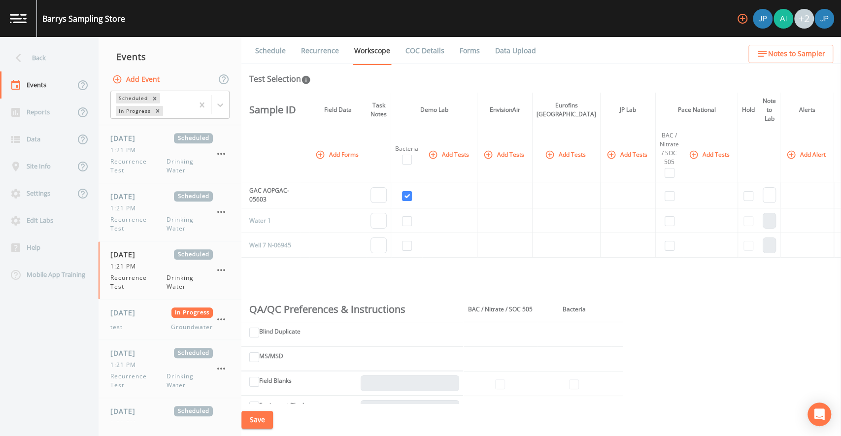
click at [519, 153] on button "Add Tests" at bounding box center [504, 154] width 47 height 16
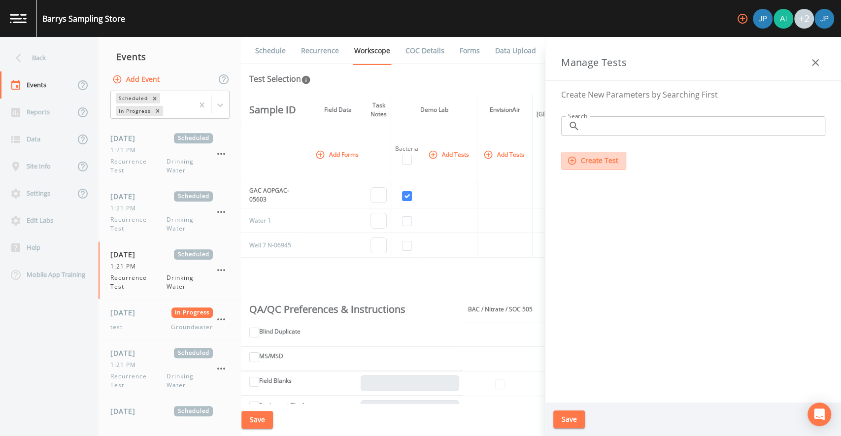
click at [590, 159] on button "Create Test" at bounding box center [593, 161] width 65 height 18
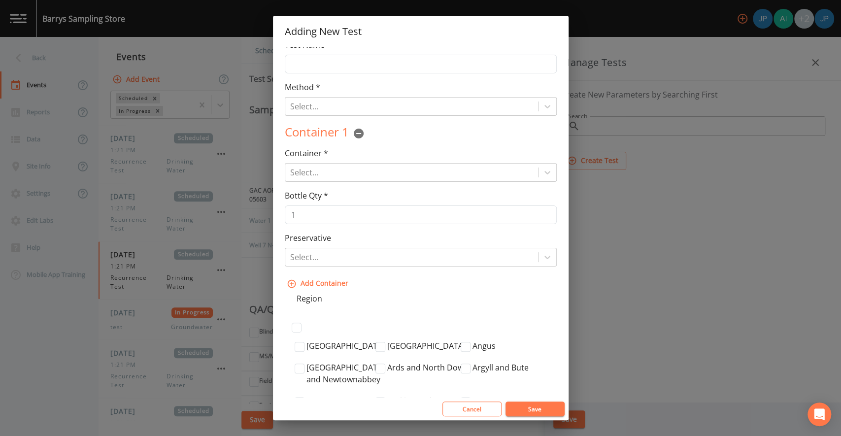
scroll to position [13, 0]
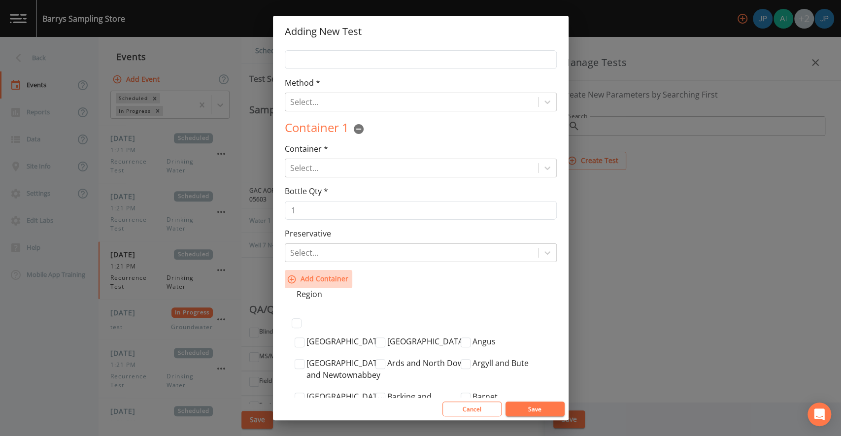
click at [329, 280] on button "Add Container" at bounding box center [318, 279] width 67 height 18
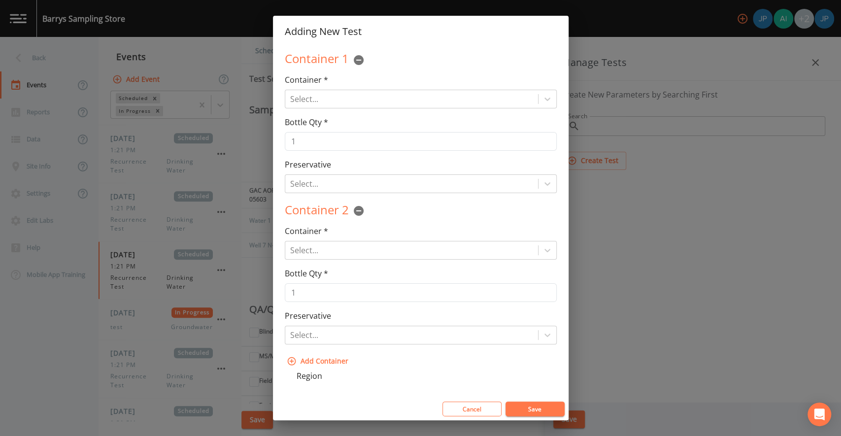
scroll to position [102, 0]
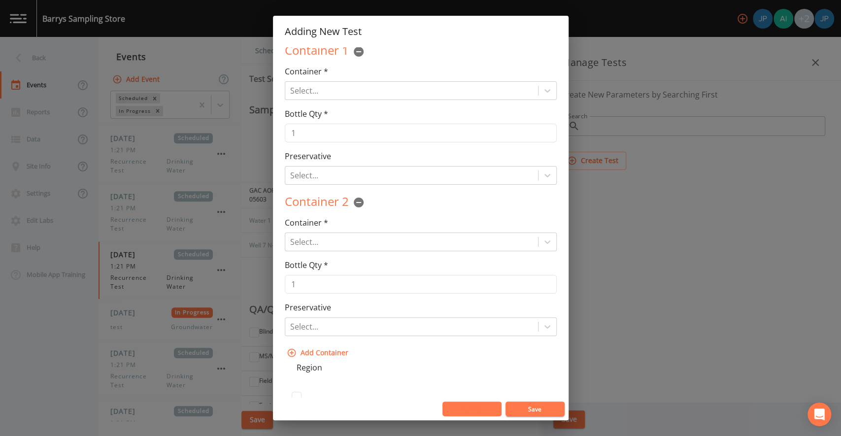
click at [473, 412] on button "Cancel" at bounding box center [471, 408] width 59 height 15
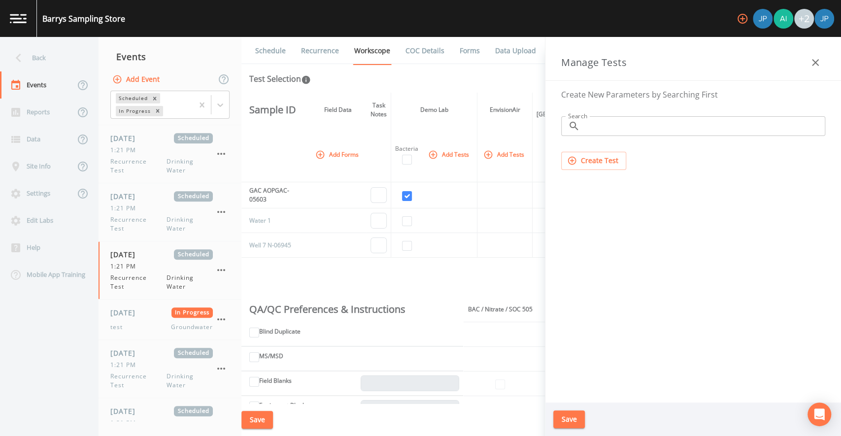
click at [814, 67] on icon "button" at bounding box center [815, 63] width 12 height 12
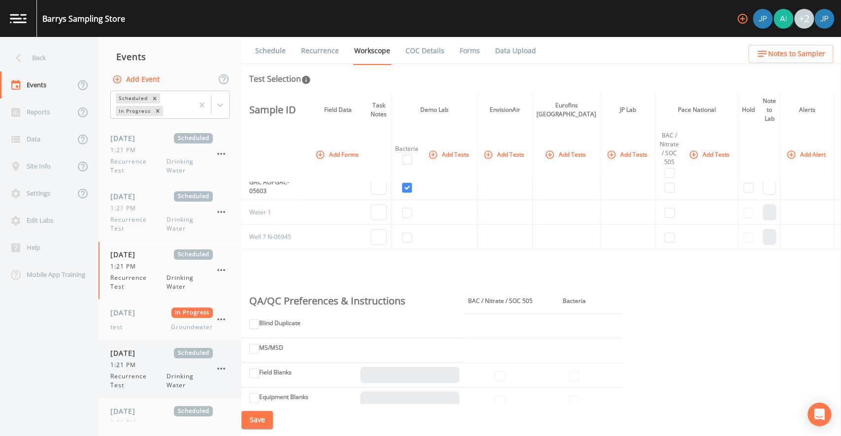
scroll to position [614, 0]
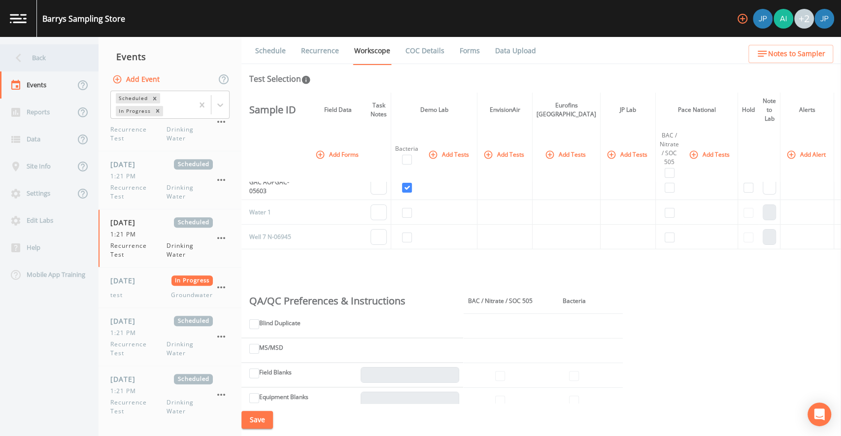
click at [68, 62] on div "Back" at bounding box center [44, 57] width 89 height 27
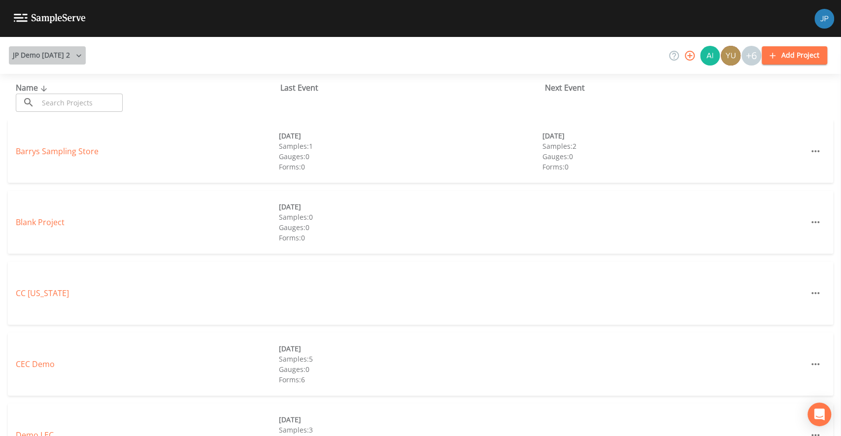
click at [76, 61] on button "JP Demo [DATE] 2" at bounding box center [47, 55] width 77 height 18
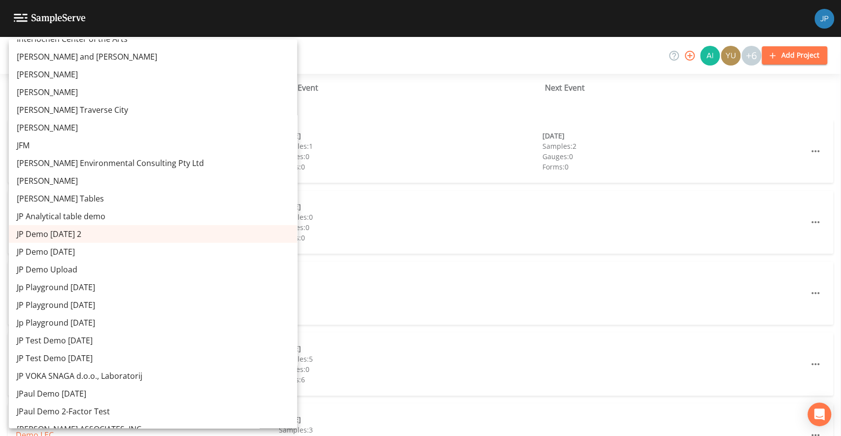
scroll to position [4304, 0]
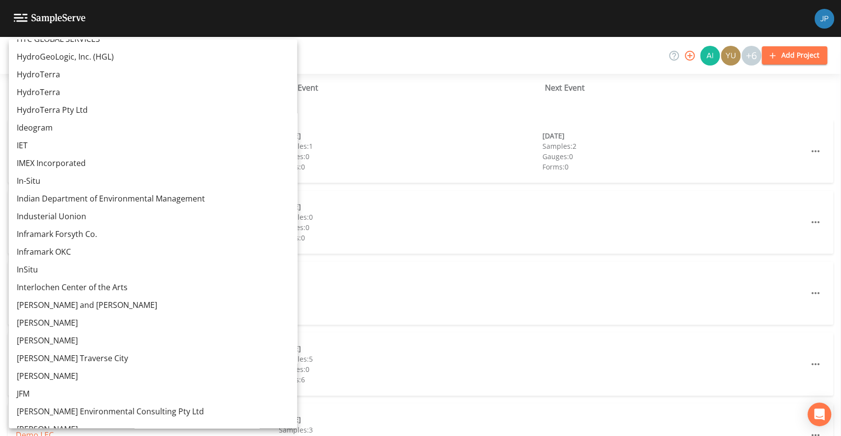
click at [68, 248] on link "Inframark OKC" at bounding box center [153, 252] width 288 height 18
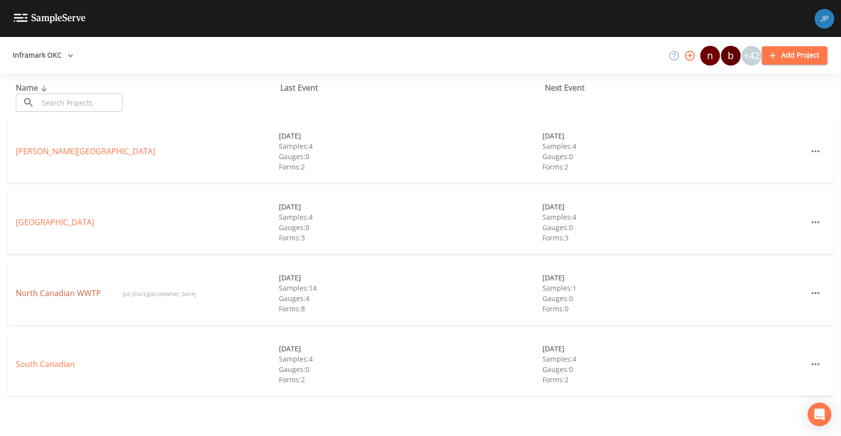
click at [85, 295] on link "North Canadian WWTP" at bounding box center [59, 293] width 87 height 11
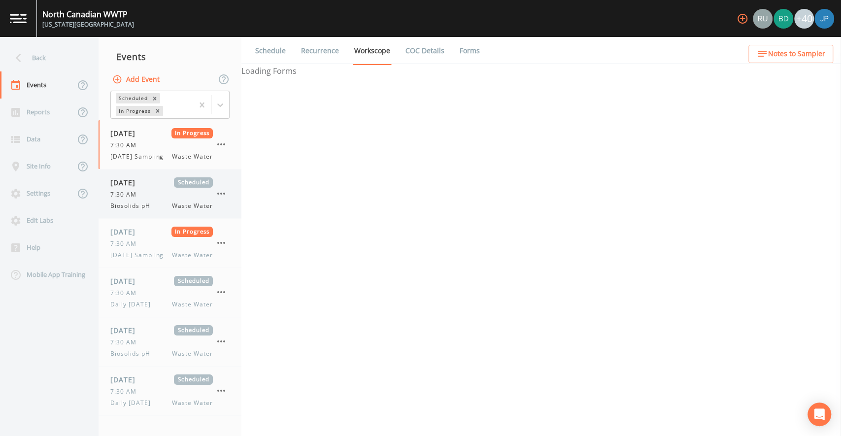
select select "092b3f94-5697-4c94-9891-da161916fdbb"
select select "b6a3c313-748b-4795-a028-792ad310bd60"
select select "092b3f94-5697-4c94-9891-da161916fdbb"
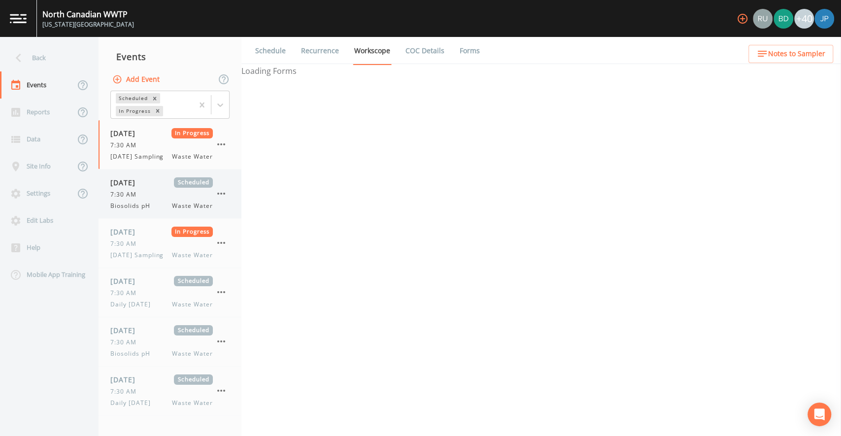
select select "b6a3c313-748b-4795-a028-792ad310bd60"
select select "092b3f94-5697-4c94-9891-da161916fdbb"
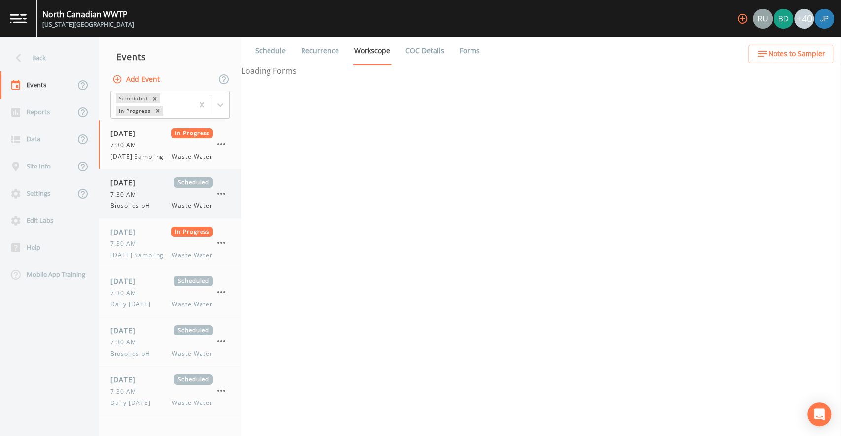
select select "092b3f94-5697-4c94-9891-da161916fdbb"
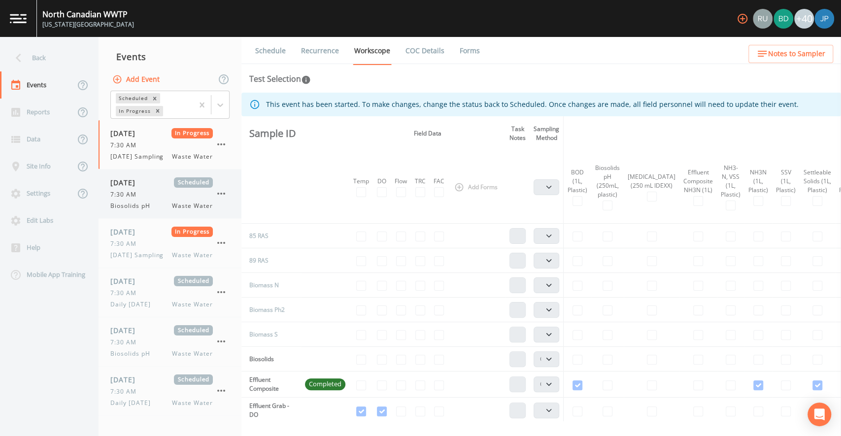
scroll to position [4, 0]
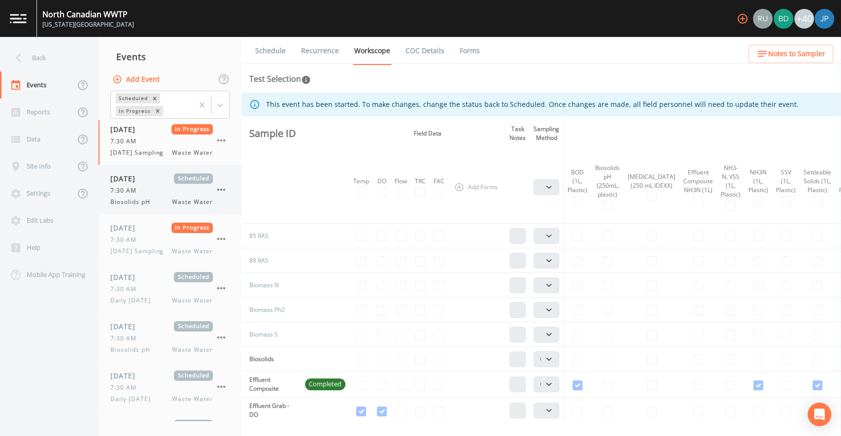
click at [150, 195] on div "7:30 AM" at bounding box center [161, 190] width 102 height 9
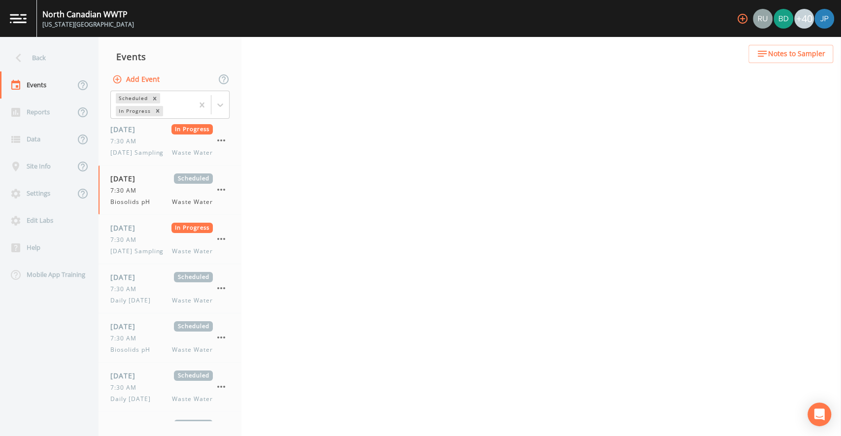
select select "b6a3c313-748b-4795-a028-792ad310bd60"
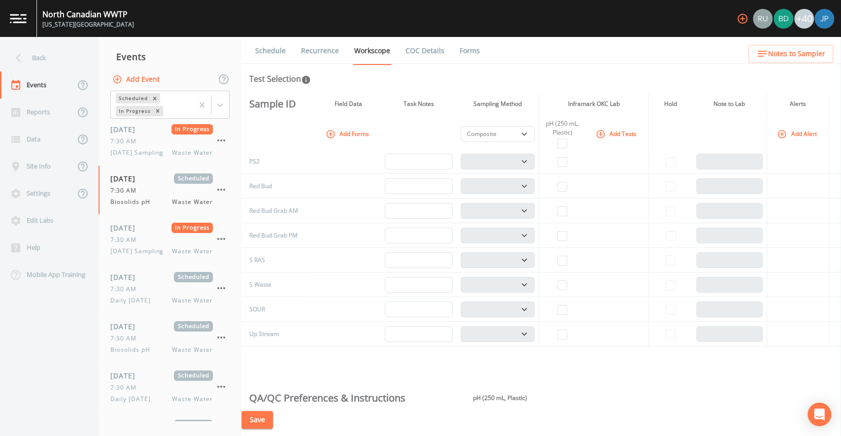
scroll to position [542, 0]
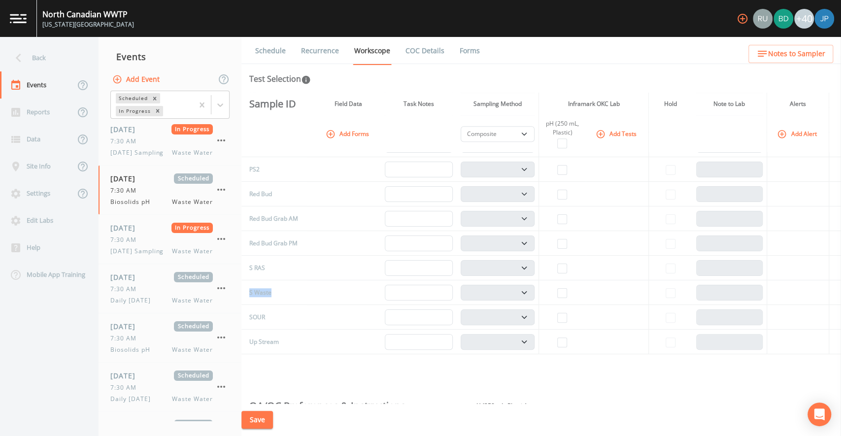
drag, startPoint x: 274, startPoint y: 292, endPoint x: 258, endPoint y: 294, distance: 16.9
click at [248, 292] on td "S Waste" at bounding box center [274, 292] width 66 height 25
click at [267, 295] on td "S Waste" at bounding box center [274, 292] width 66 height 25
click at [283, 51] on link "Schedule" at bounding box center [270, 51] width 33 height 28
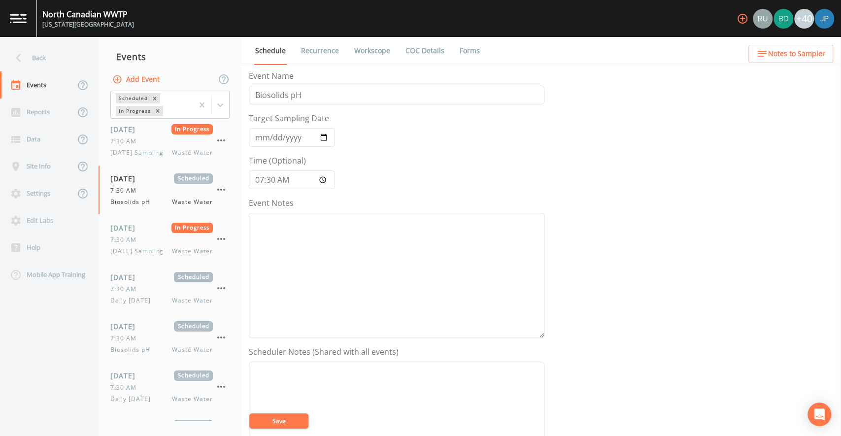
scroll to position [257, 0]
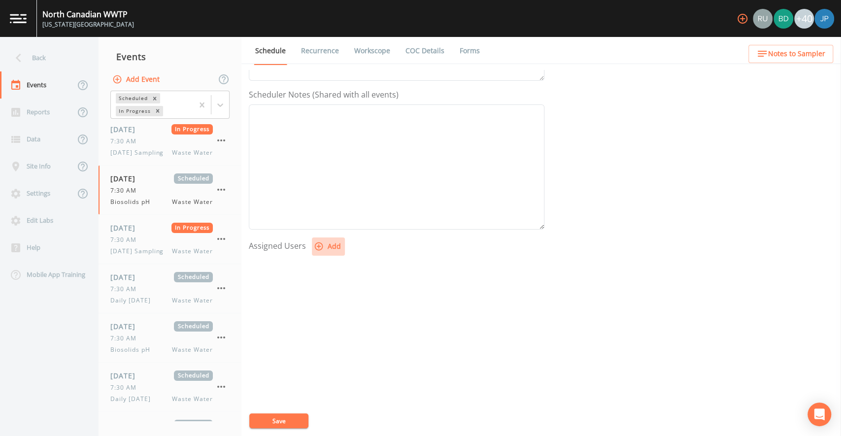
click at [337, 239] on button "Add" at bounding box center [328, 246] width 33 height 18
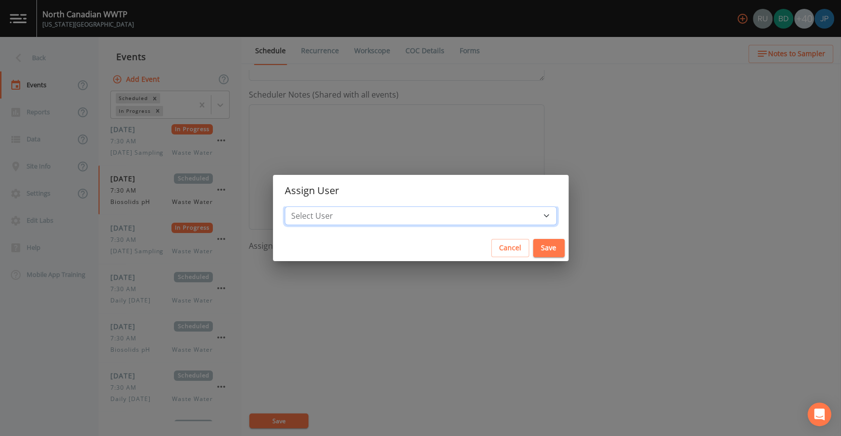
click at [436, 221] on select "Select User Russell Schindler Brock DeVeau andrew.mawhiney@inframark.com nsmith…" at bounding box center [421, 215] width 272 height 19
click at [491, 253] on button "Cancel" at bounding box center [510, 248] width 38 height 18
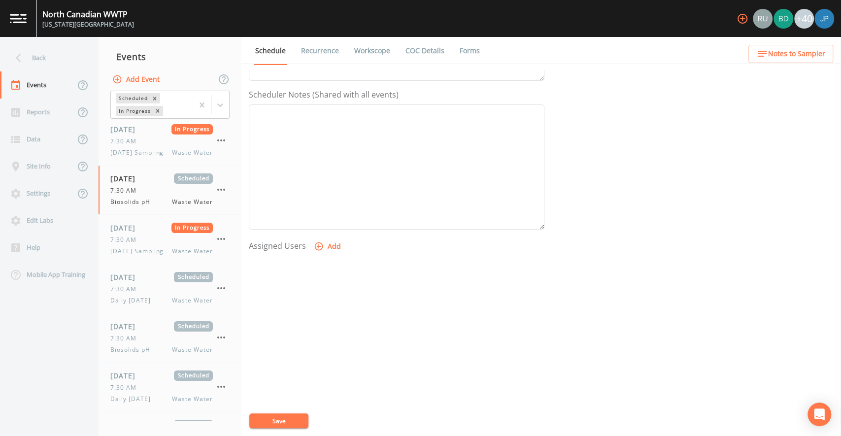
click at [595, 202] on div "Event Name Biosolids pH Target Sampling Date 2025-09-23 Time (Optional) 07:30:0…" at bounding box center [545, 253] width 592 height 366
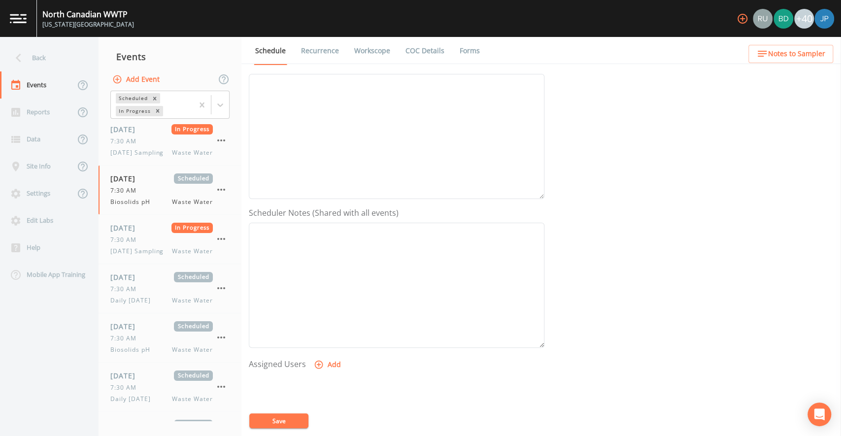
scroll to position [0, 0]
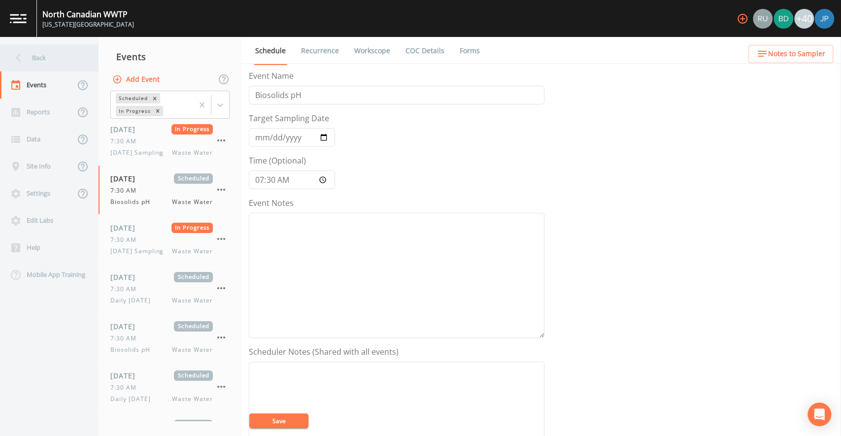
click at [32, 61] on div "Back" at bounding box center [44, 57] width 89 height 27
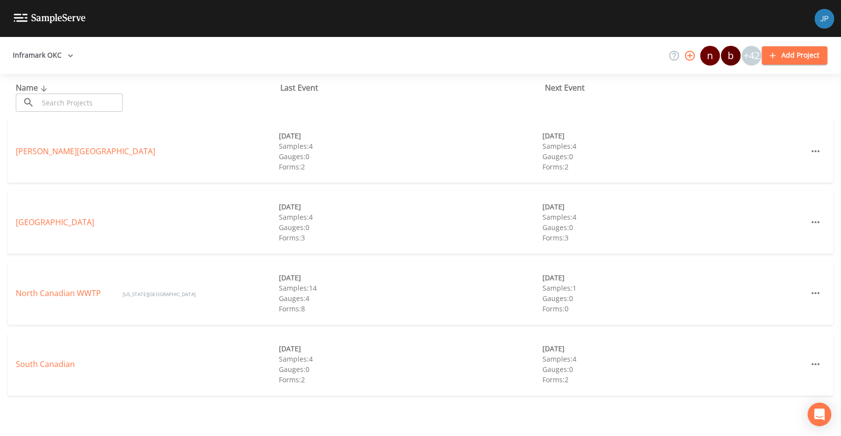
click at [475, 53] on div "Inframark OKC n b +42 Add Project" at bounding box center [420, 55] width 841 height 37
click at [817, 423] on div "Open Intercom Messenger" at bounding box center [819, 414] width 26 height 26
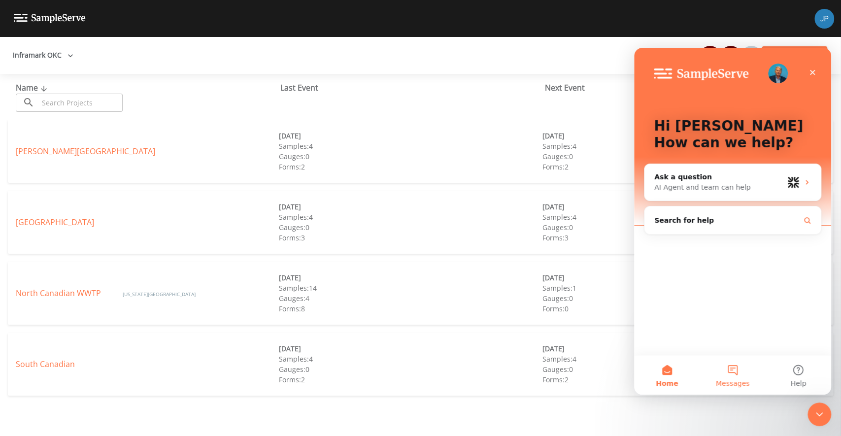
click at [735, 382] on span "Messages" at bounding box center [733, 383] width 34 height 7
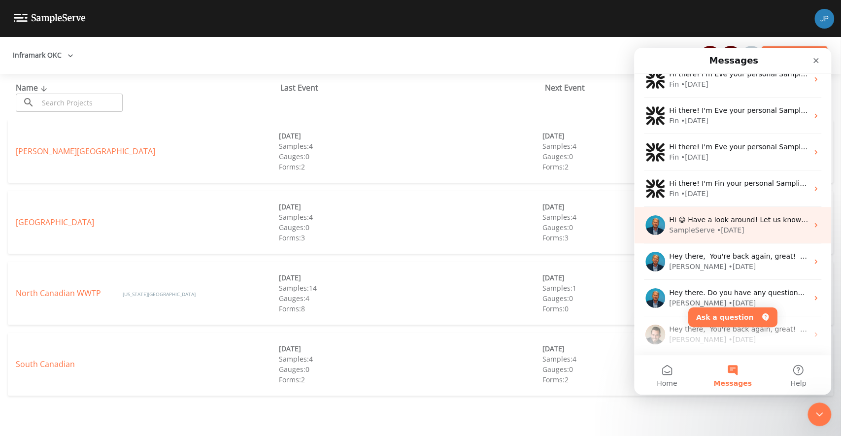
scroll to position [123, 0]
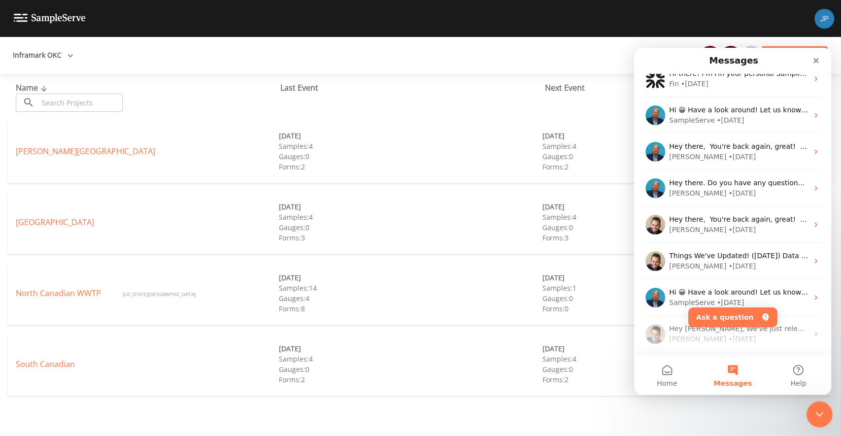
click at [814, 416] on icon "Close Intercom Messenger" at bounding box center [818, 413] width 12 height 12
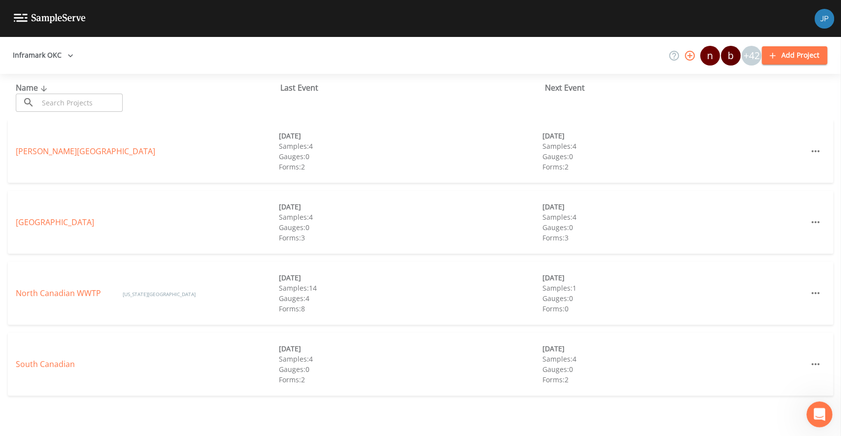
scroll to position [0, 0]
click at [819, 401] on html at bounding box center [818, 413] width 24 height 24
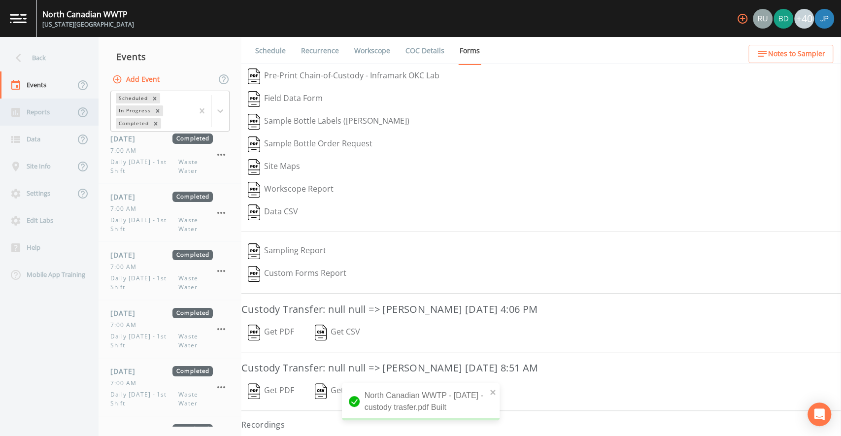
scroll to position [12, 0]
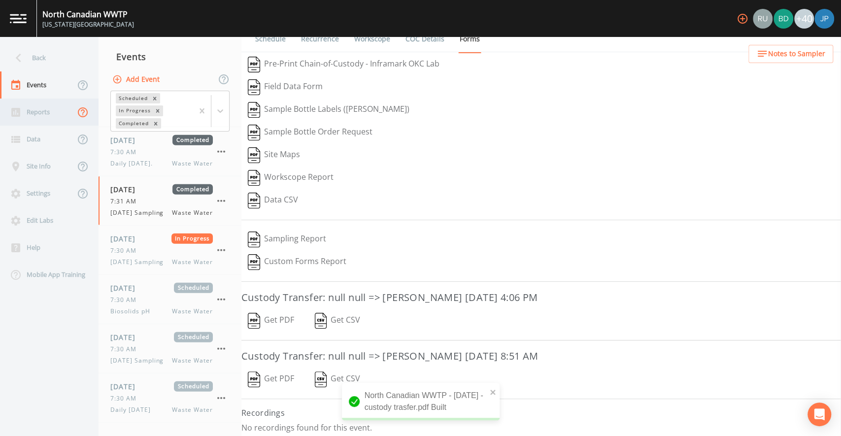
click at [78, 112] on icon at bounding box center [83, 112] width 12 height 12
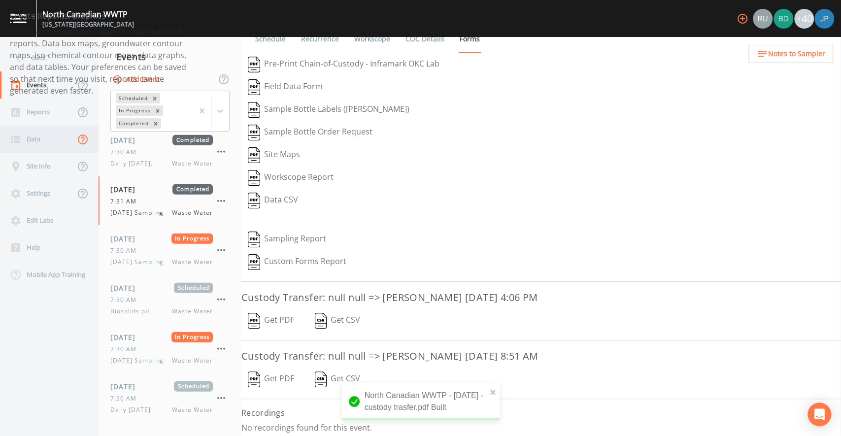
click at [79, 143] on icon at bounding box center [83, 139] width 10 height 10
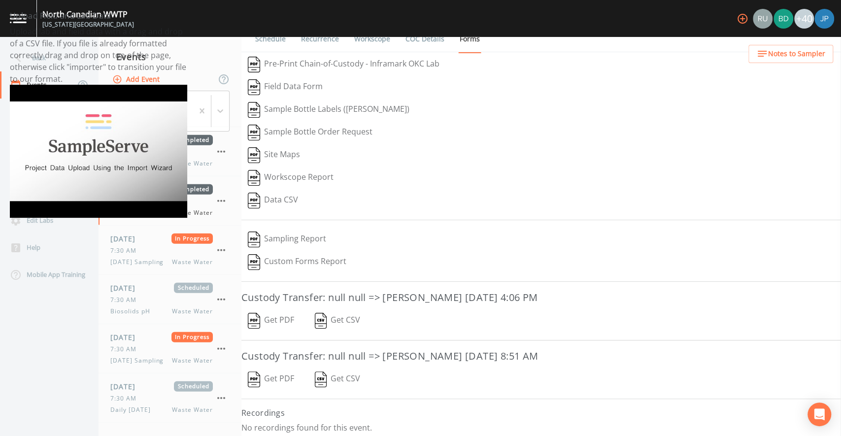
click at [457, 155] on div "Site Maps" at bounding box center [540, 155] width 599 height 23
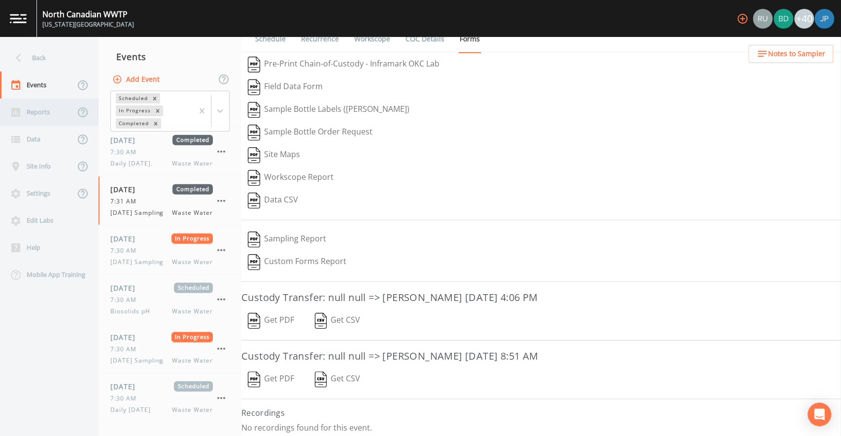
click at [47, 119] on div "Reports" at bounding box center [37, 112] width 75 height 27
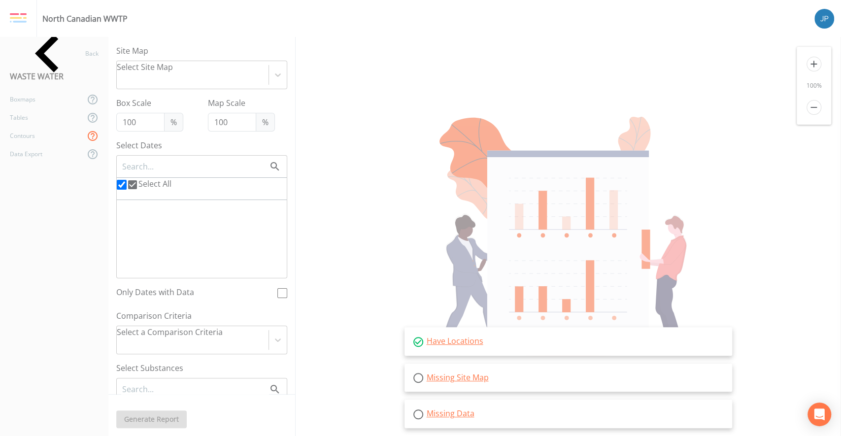
click at [89, 135] on icon at bounding box center [93, 136] width 12 height 12
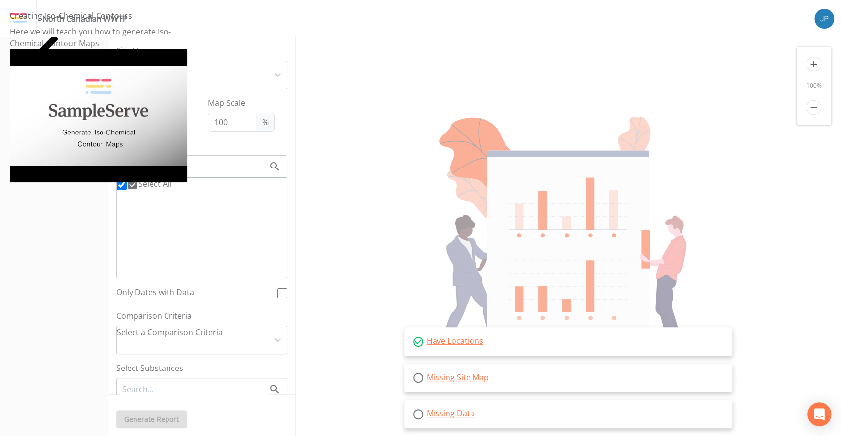
click at [98, 122] on img at bounding box center [98, 115] width 177 height 133
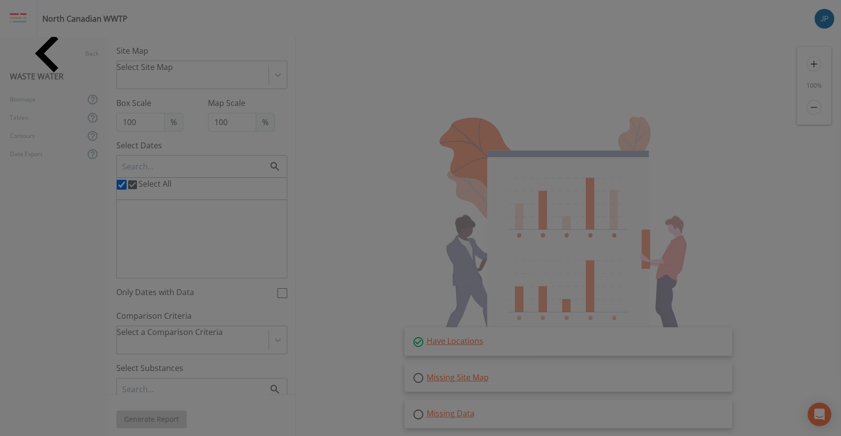
click at [699, 133] on div at bounding box center [420, 218] width 841 height 436
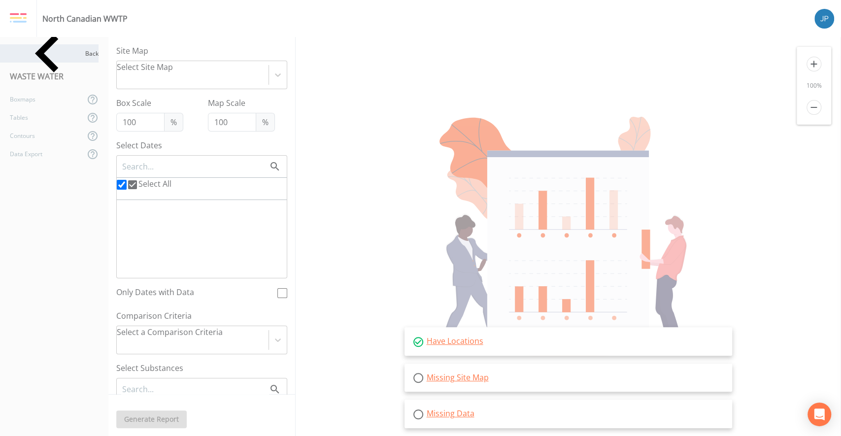
click at [83, 56] on div "Back" at bounding box center [49, 53] width 99 height 18
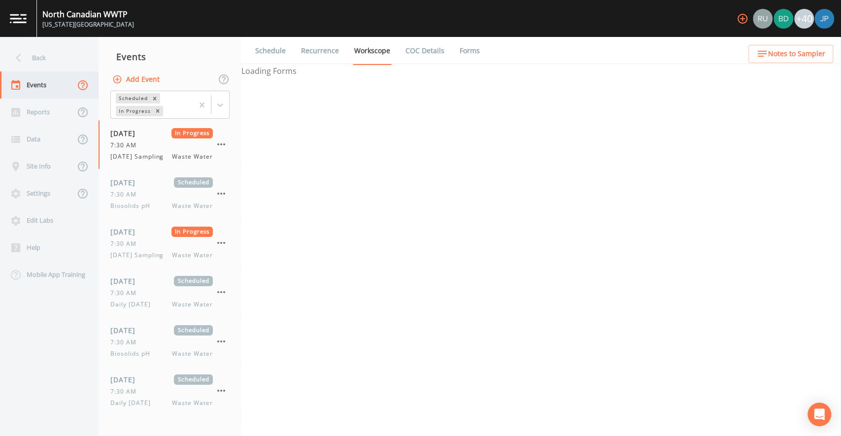
select select "092b3f94-5697-4c94-9891-da161916fdbb"
select select "b6a3c313-748b-4795-a028-792ad310bd60"
select select "092b3f94-5697-4c94-9891-da161916fdbb"
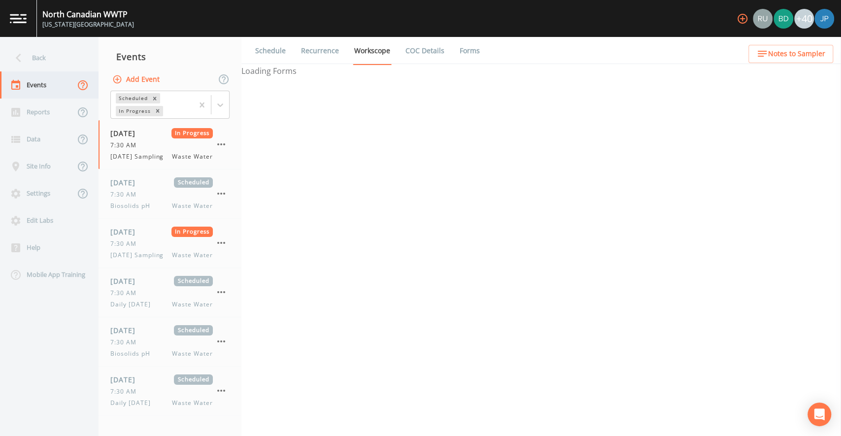
select select "b6a3c313-748b-4795-a028-792ad310bd60"
select select "092b3f94-5697-4c94-9891-da161916fdbb"
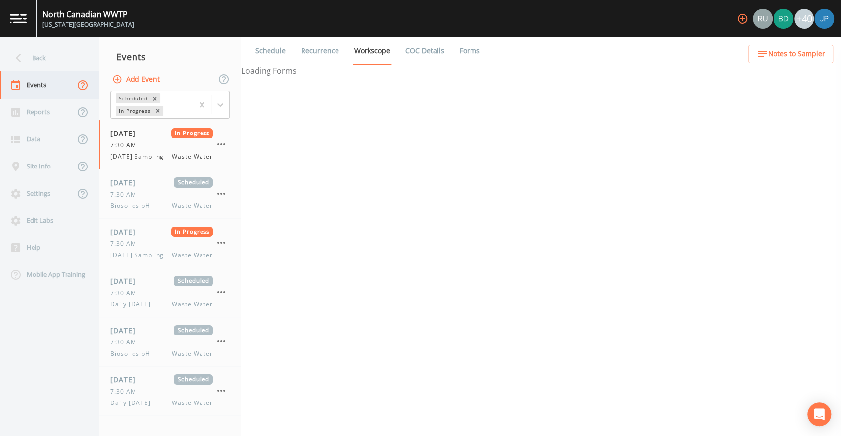
select select "092b3f94-5697-4c94-9891-da161916fdbb"
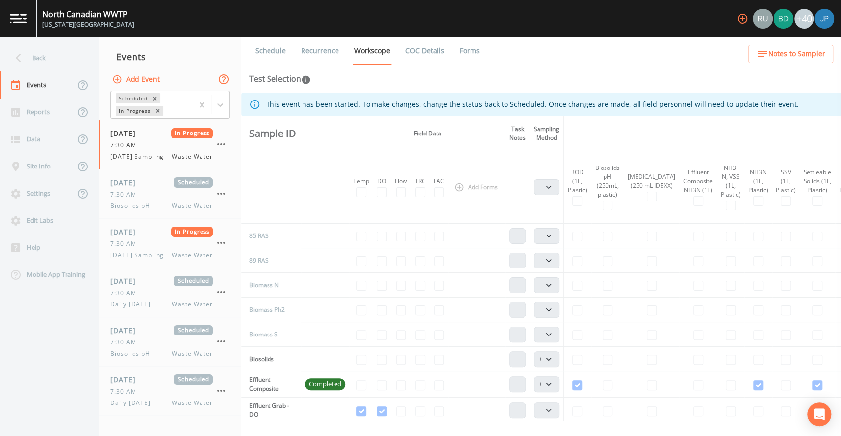
click at [227, 77] on icon at bounding box center [224, 79] width 10 height 10
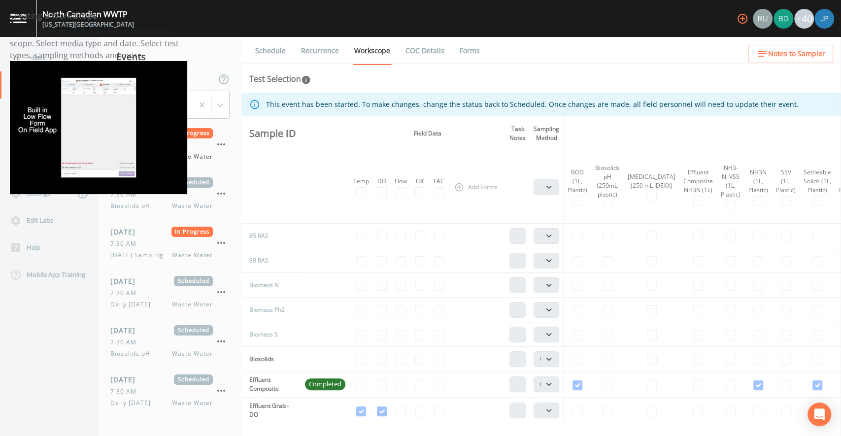
click at [131, 104] on img at bounding box center [98, 127] width 177 height 133
